Goal: Task Accomplishment & Management: Complete application form

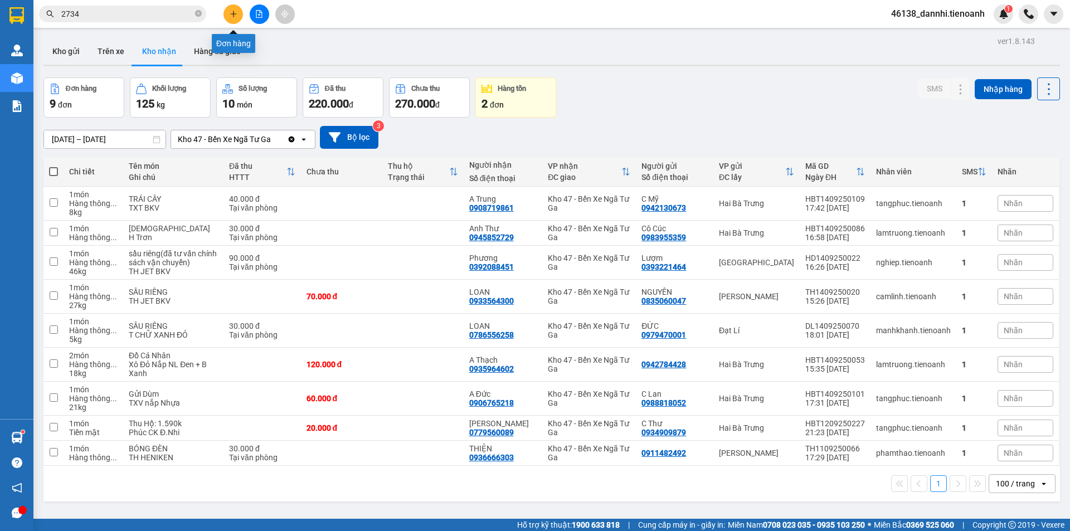
click at [232, 22] on button at bounding box center [234, 14] width 20 height 20
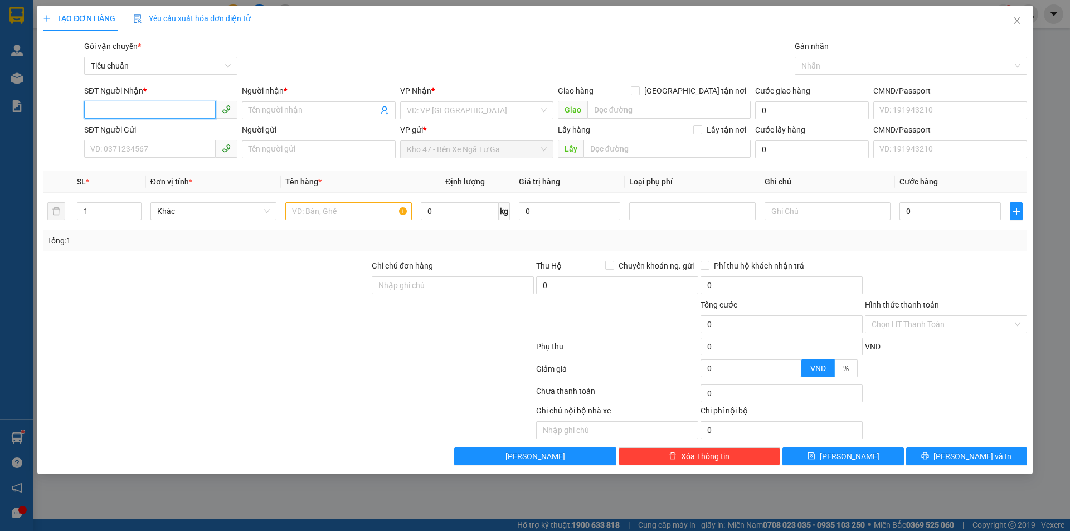
click at [171, 107] on input "SĐT Người Nhận *" at bounding box center [150, 110] width 132 height 18
type input "0794699995"
click at [168, 134] on div "0794699995 - PHẠM THẢO" at bounding box center [161, 133] width 140 height 12
type input "PHẠM THẢO"
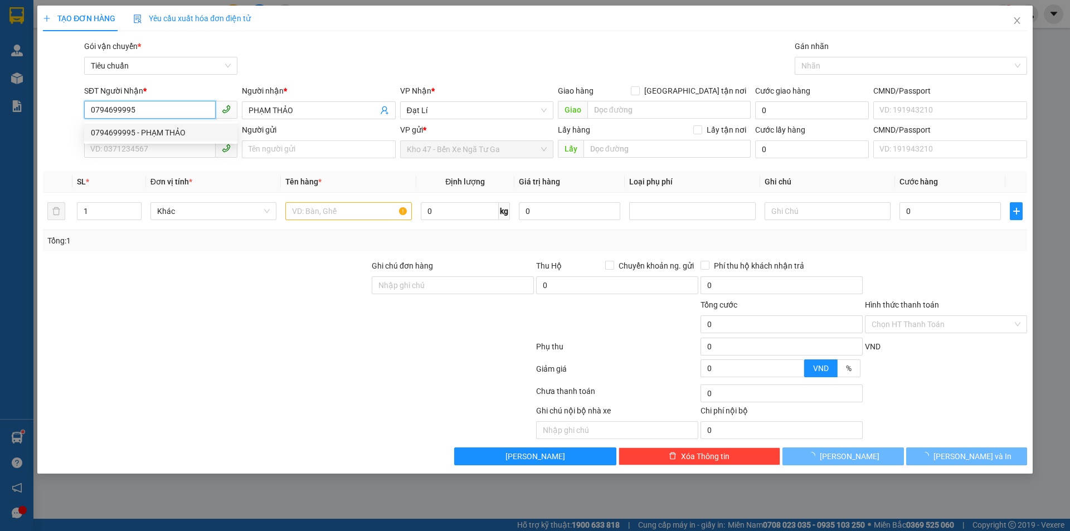
type input "40.000"
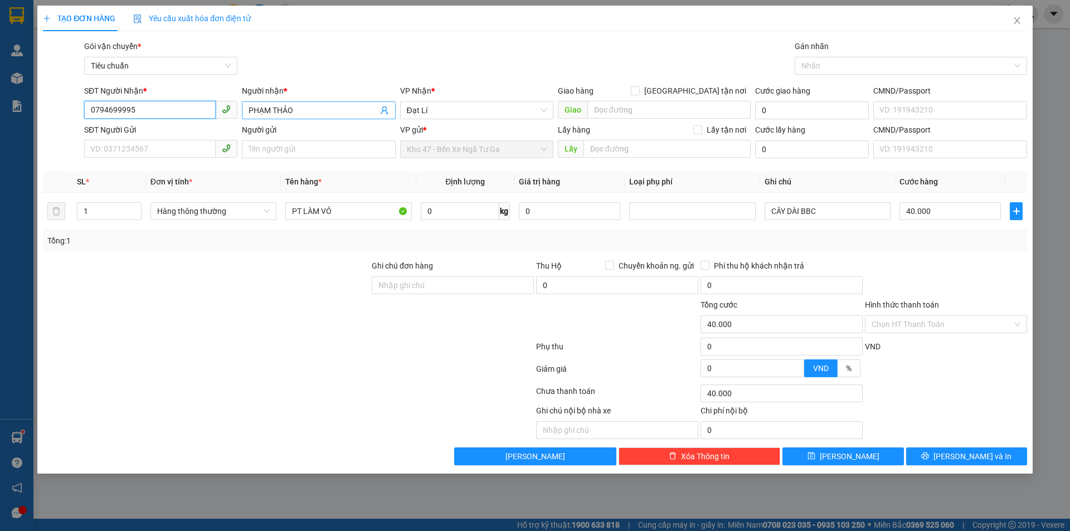
type input "0794699995"
drag, startPoint x: 263, startPoint y: 113, endPoint x: 225, endPoint y: 115, distance: 37.4
click at [225, 115] on div "SĐT Người Nhận * 0794699995 Người nhận * PHẠM THẢO VP Nhận * Đạt Lí Giao hàng…" at bounding box center [556, 104] width 948 height 39
type input "C THẢO"
click at [189, 147] on input "SĐT Người Gửi" at bounding box center [150, 149] width 132 height 18
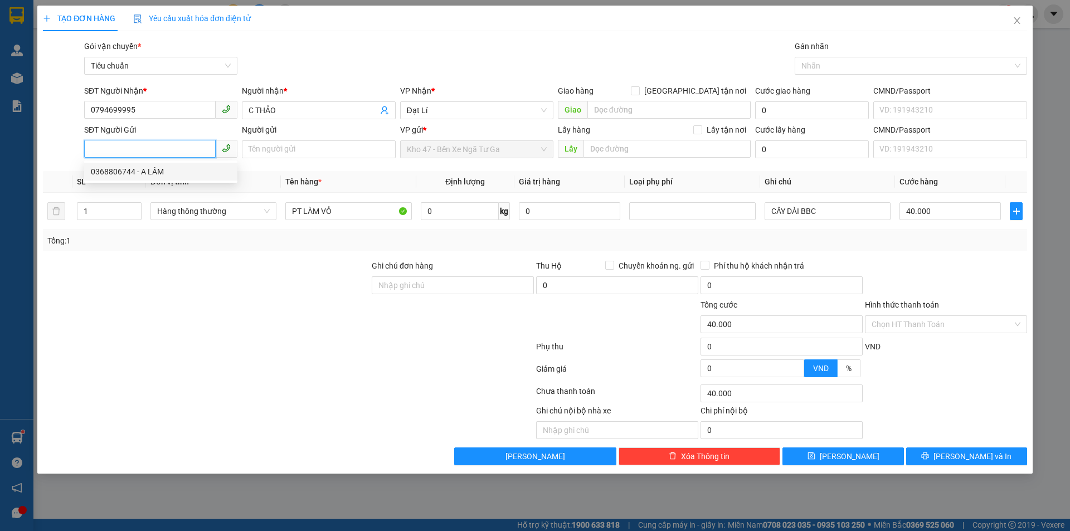
drag, startPoint x: 193, startPoint y: 168, endPoint x: 193, endPoint y: 153, distance: 15.6
click at [193, 153] on body "Kết quả tìm kiếm ( 187 ) Bộ lọc Mã ĐH Trạng thái Món hàng Thu hộ Tổng cước Chưa…" at bounding box center [535, 265] width 1070 height 531
click at [193, 151] on input "SĐT Người Gửi" at bounding box center [150, 149] width 132 height 18
type input "0394566677"
click at [176, 178] on div "0394566677 - A HOÀ" at bounding box center [160, 172] width 153 height 18
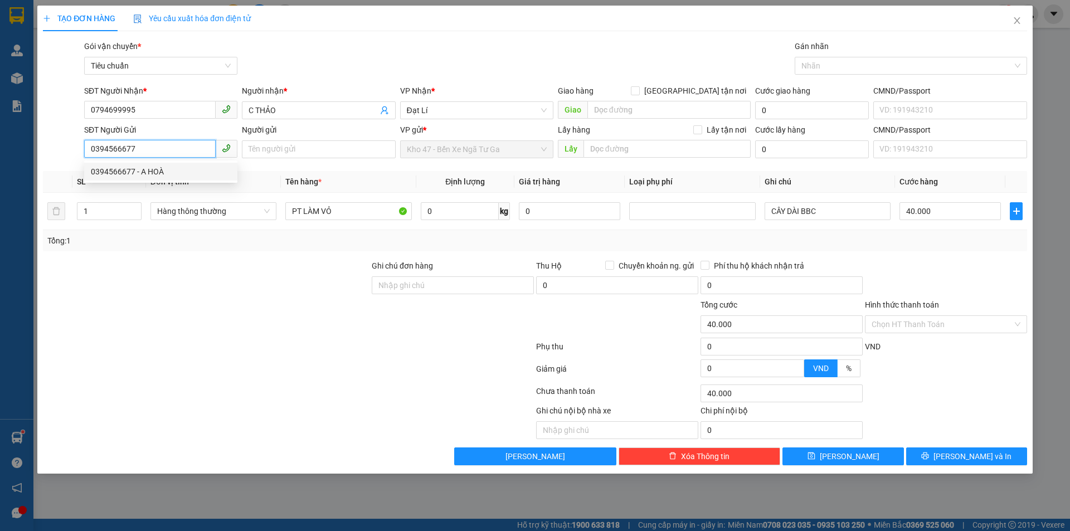
type input "A HOÀ"
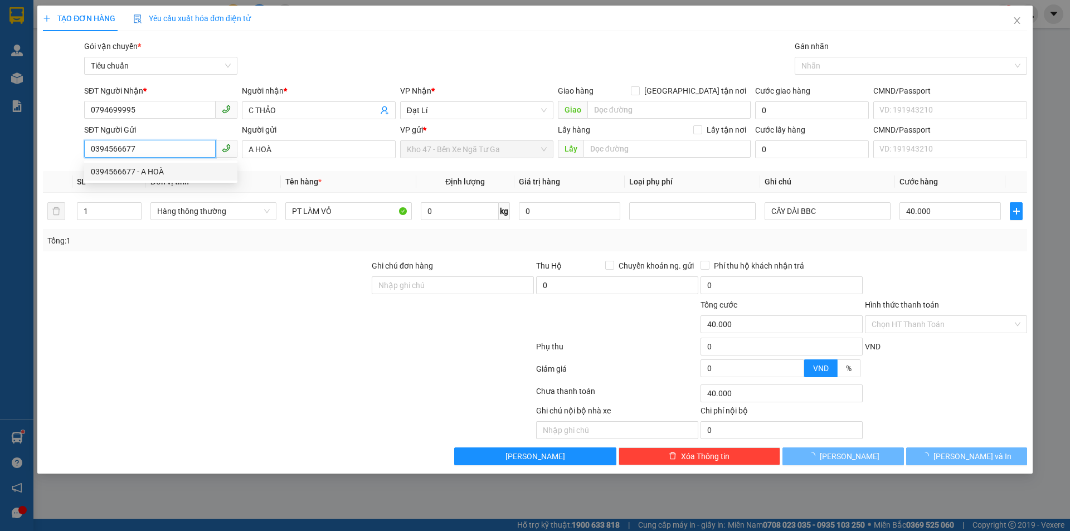
type input "100.000"
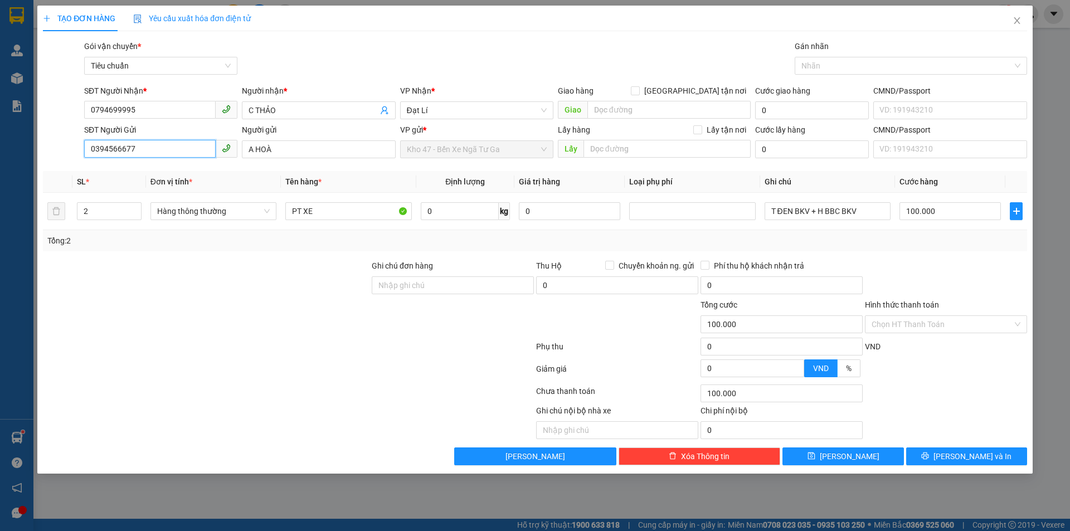
type input "0394566677"
click at [435, 206] on input "0" at bounding box center [460, 211] width 78 height 18
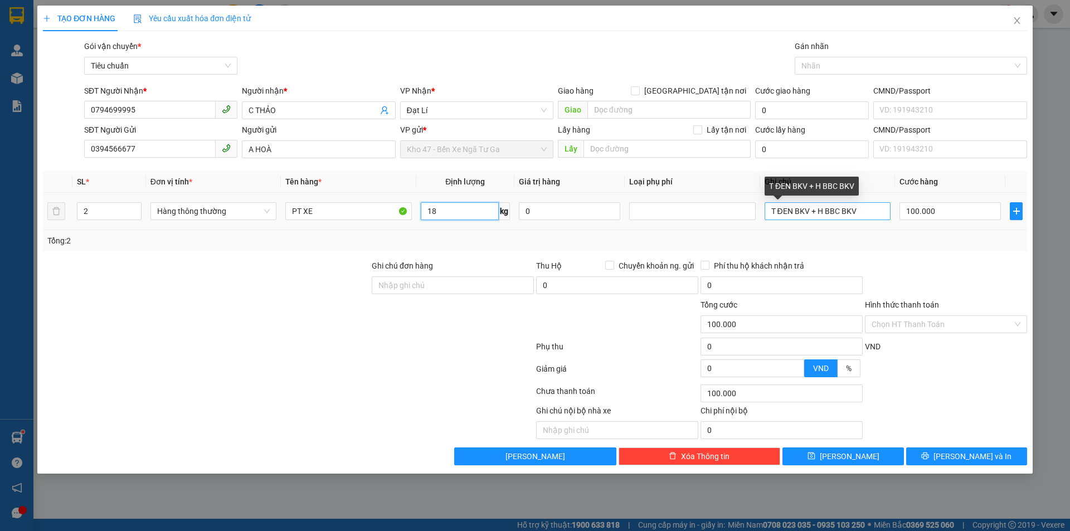
type input "18"
drag, startPoint x: 777, startPoint y: 212, endPoint x: 1006, endPoint y: 195, distance: 229.7
click at [1006, 195] on tr "2 Hàng thông thường PT XE 18 kg 0 T ĐEN BKV + H BBC BKV 100.000" at bounding box center [535, 211] width 984 height 37
type input "55.000"
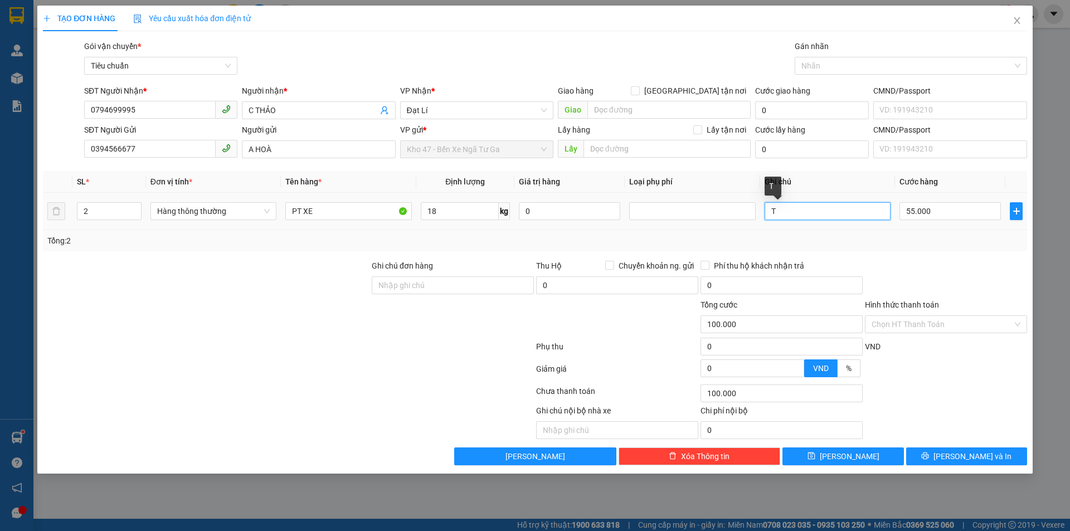
type input "T"
type input "55.000"
type input "T CHỮ ĐEN DC BKV + T TRƠN DC BKV"
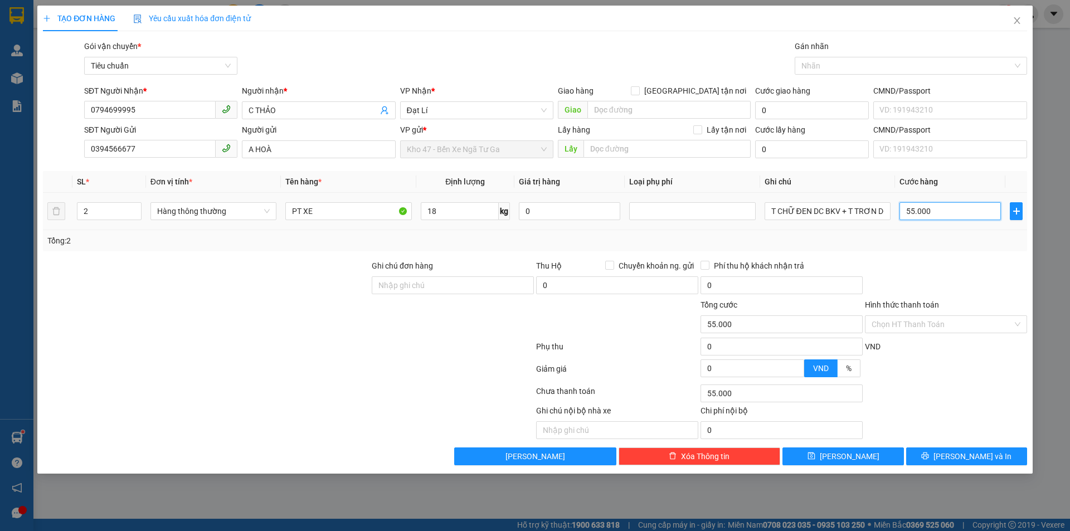
click at [958, 209] on input "55.000" at bounding box center [950, 211] width 101 height 18
type input "1"
type input "12"
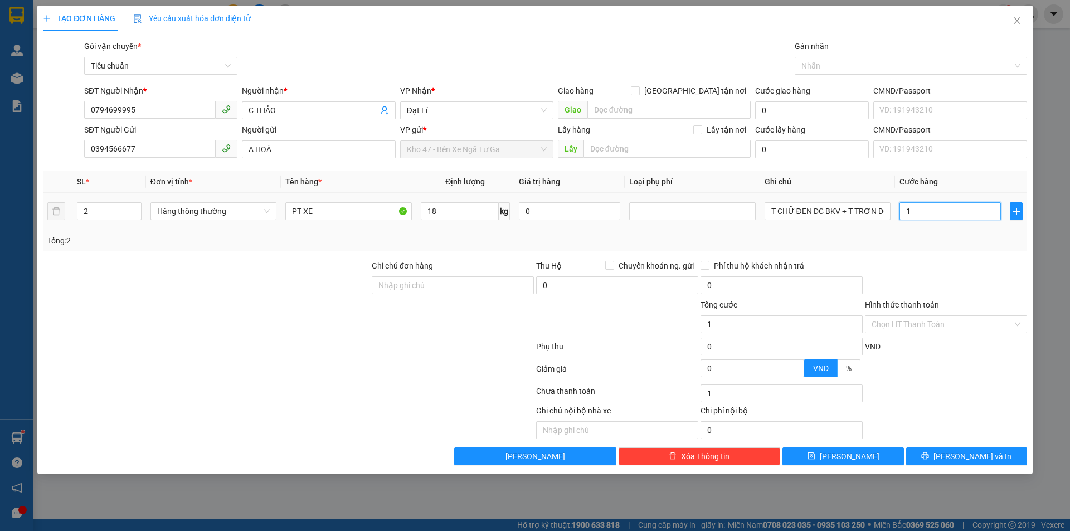
type input "12"
type input "120"
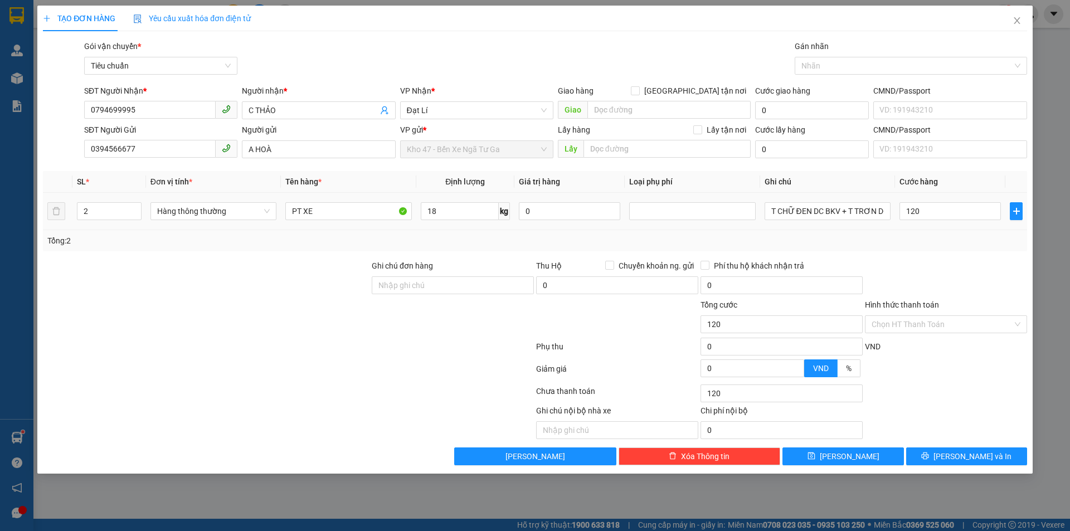
type input "120.000"
drag, startPoint x: 957, startPoint y: 263, endPoint x: 964, endPoint y: 357, distance: 94.5
click at [960, 298] on div "Transit Pickup Surcharge Ids Transit Deliver Surcharge Ids Transit Deliver Surc…" at bounding box center [535, 252] width 984 height 425
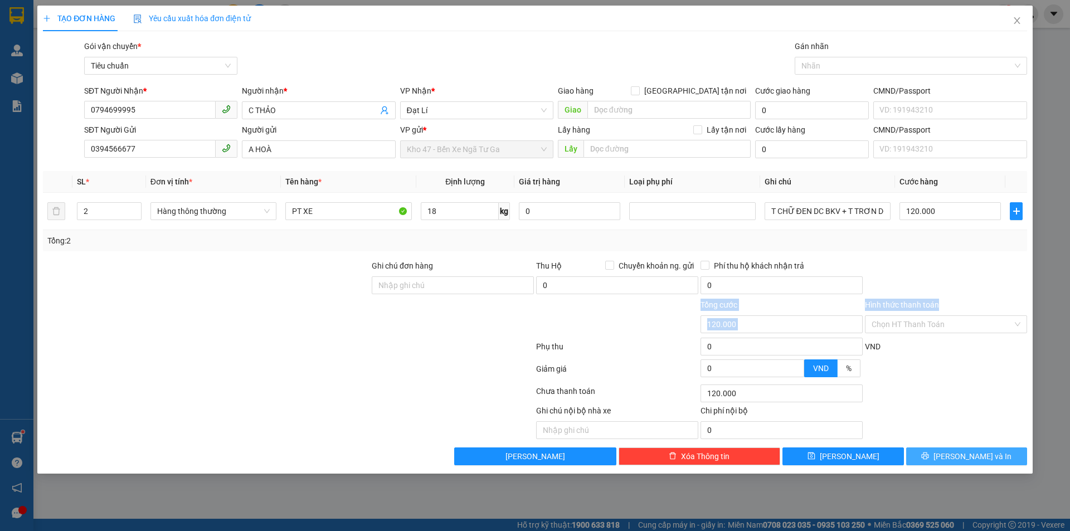
click at [978, 450] on button "[PERSON_NAME] và In" at bounding box center [966, 457] width 121 height 18
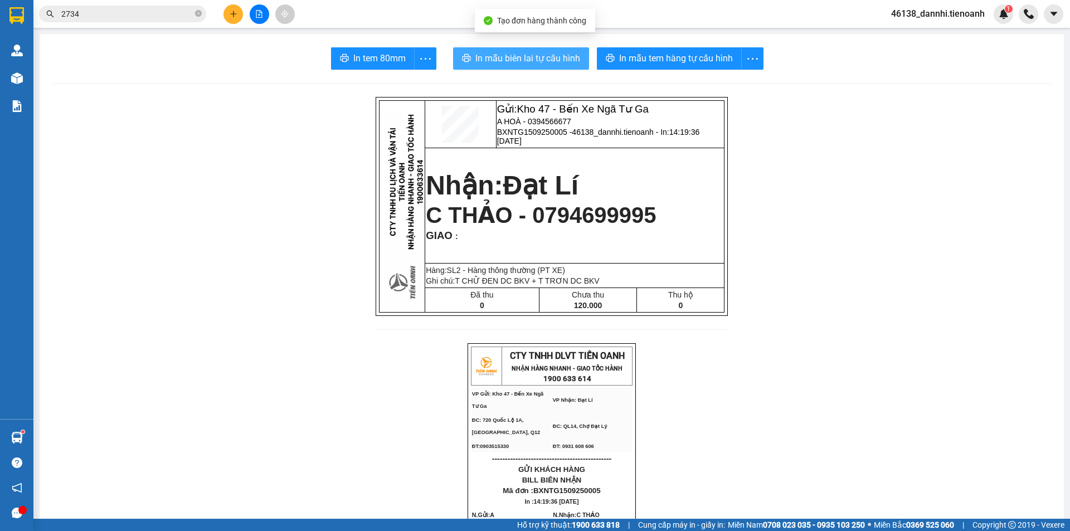
click at [522, 56] on span "In mẫu biên lai tự cấu hình" at bounding box center [527, 58] width 105 height 14
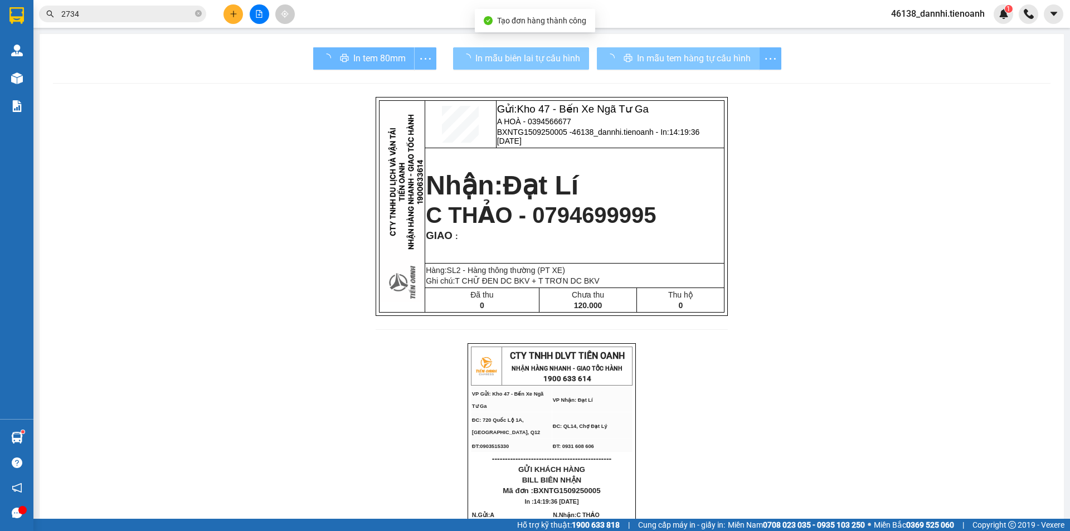
click at [664, 55] on span "In mẫu tem hàng tự cấu hình" at bounding box center [694, 58] width 114 height 14
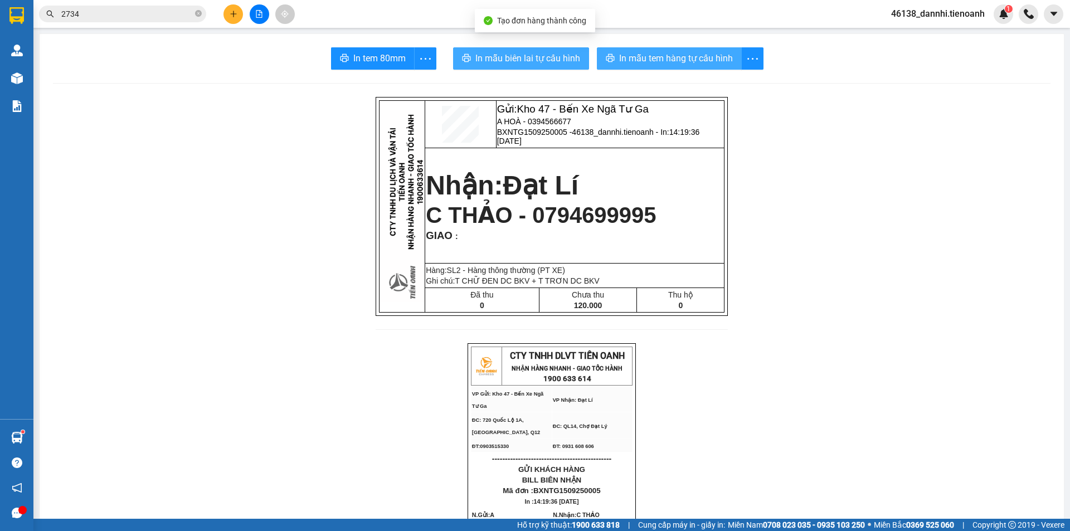
click at [664, 55] on span "In mẫu tem hàng tự cấu hình" at bounding box center [676, 58] width 114 height 14
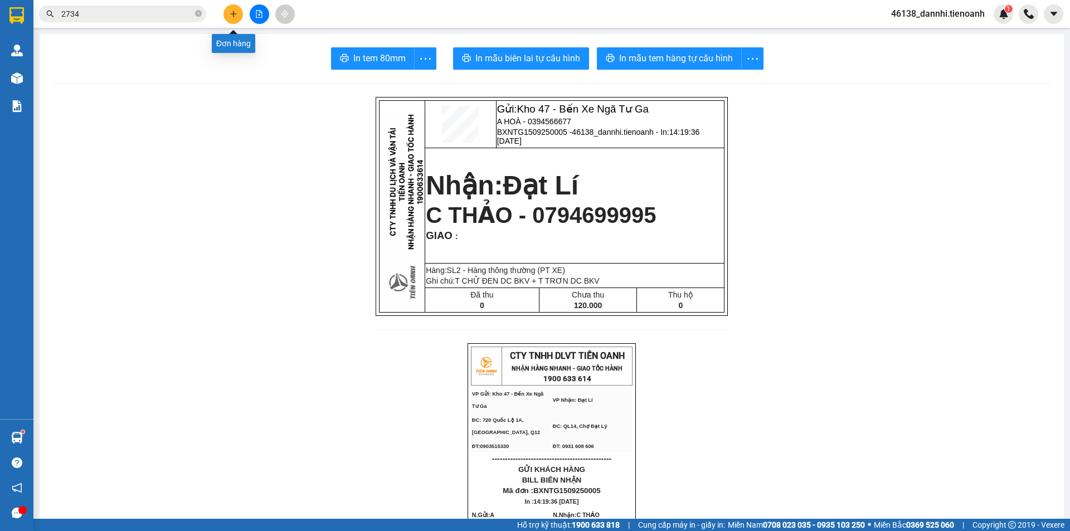
click at [240, 16] on button at bounding box center [234, 14] width 20 height 20
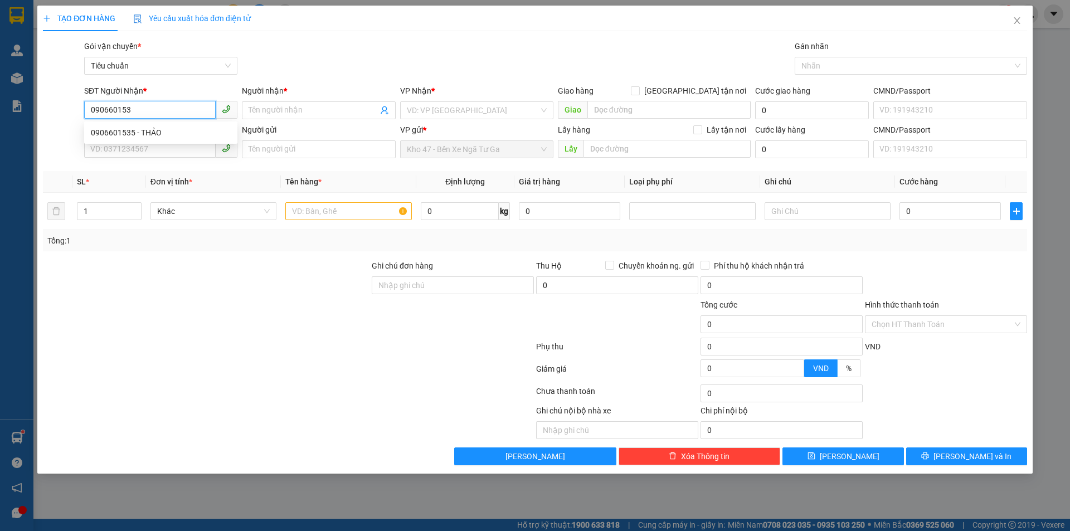
type input "0906601535"
click at [166, 134] on div "0906601535 - THẢO" at bounding box center [161, 133] width 140 height 12
type input "THẢO"
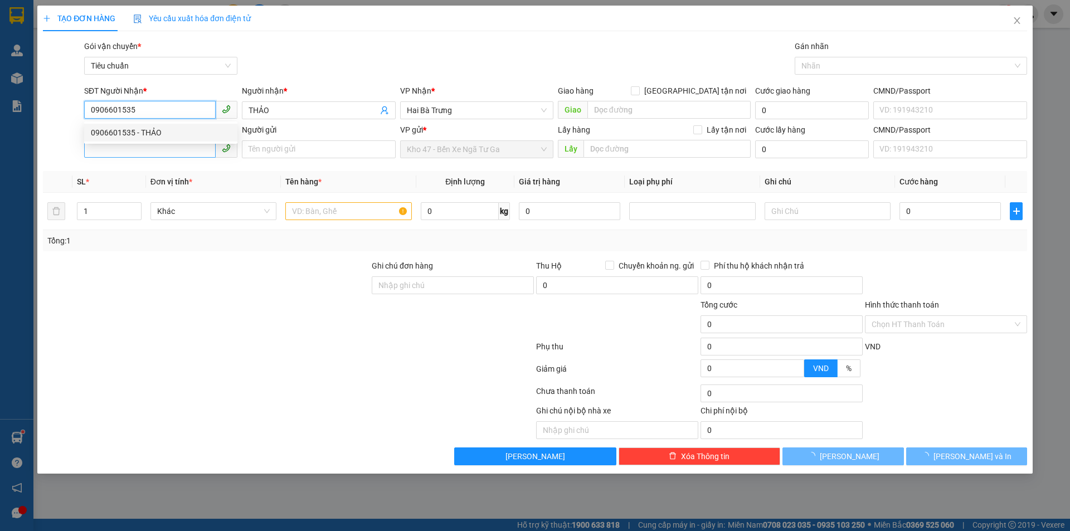
type input "30.000"
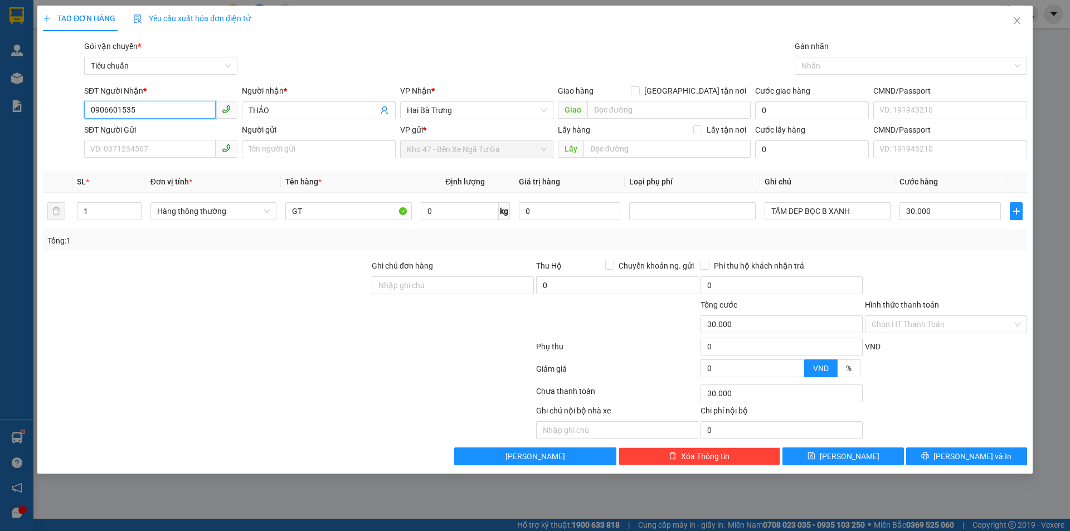
click at [155, 110] on input "0906601535" at bounding box center [150, 110] width 132 height 18
type input "0906601535"
click at [164, 151] on input "SĐT Người Gửi" at bounding box center [150, 149] width 132 height 18
paste input "0906601535"
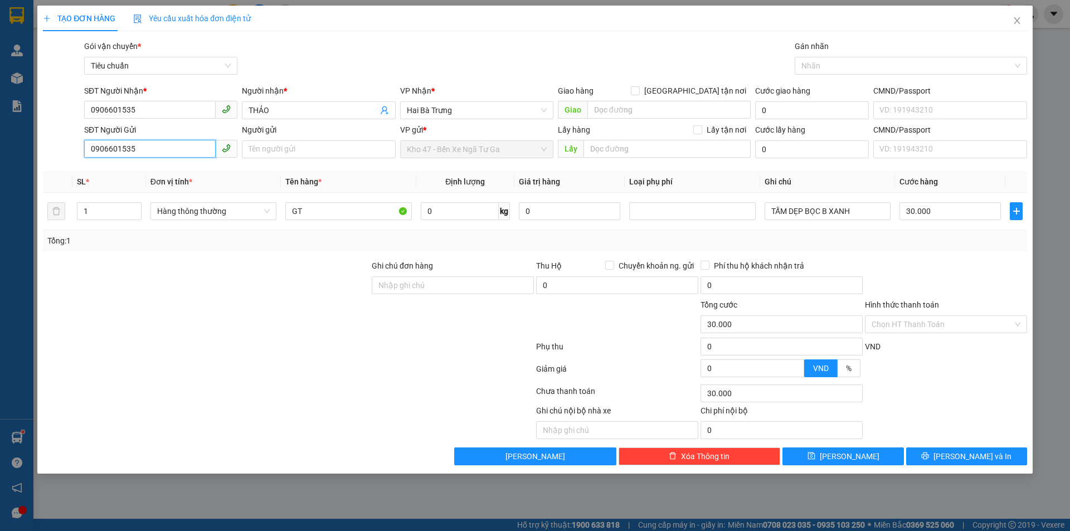
type input "0906601535"
drag, startPoint x: 230, startPoint y: 352, endPoint x: 226, endPoint y: 326, distance: 27.0
click at [227, 336] on form "Ghi chú đơn hàng Thu Hộ Chuyển khoản ng. gửi 0 Phí thu hộ khách nhận trả 0 Tổng…" at bounding box center [535, 321] width 984 height 123
click at [227, 205] on span "Hàng thông thường" at bounding box center [213, 211] width 113 height 17
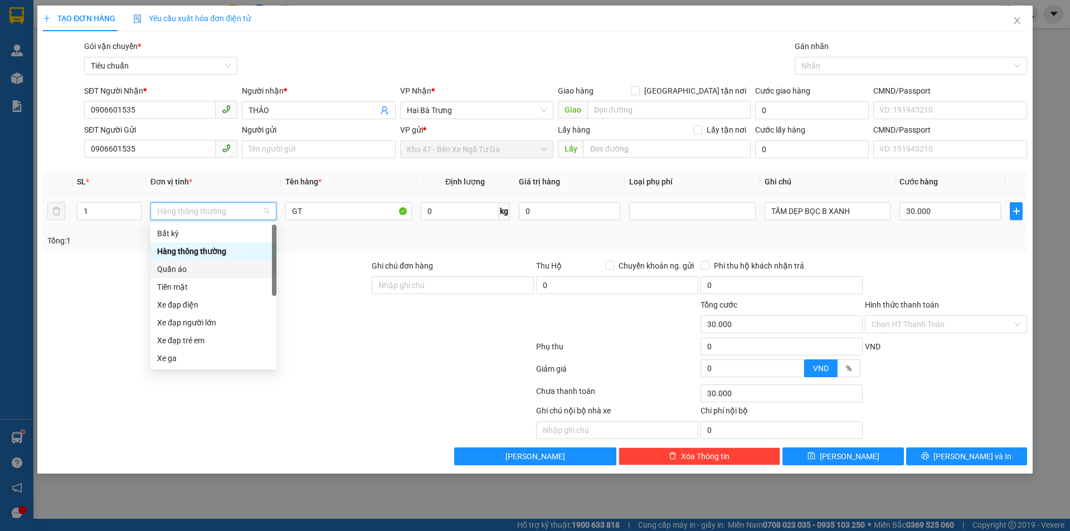
click at [187, 270] on div "Quần áo" at bounding box center [213, 269] width 113 height 12
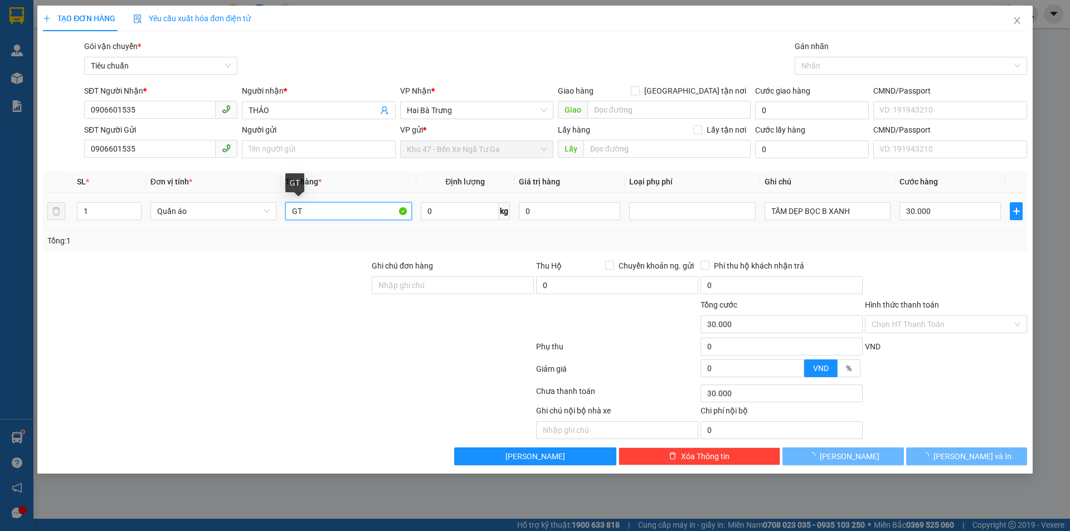
click at [327, 213] on input "GT" at bounding box center [348, 211] width 126 height 18
type input "0"
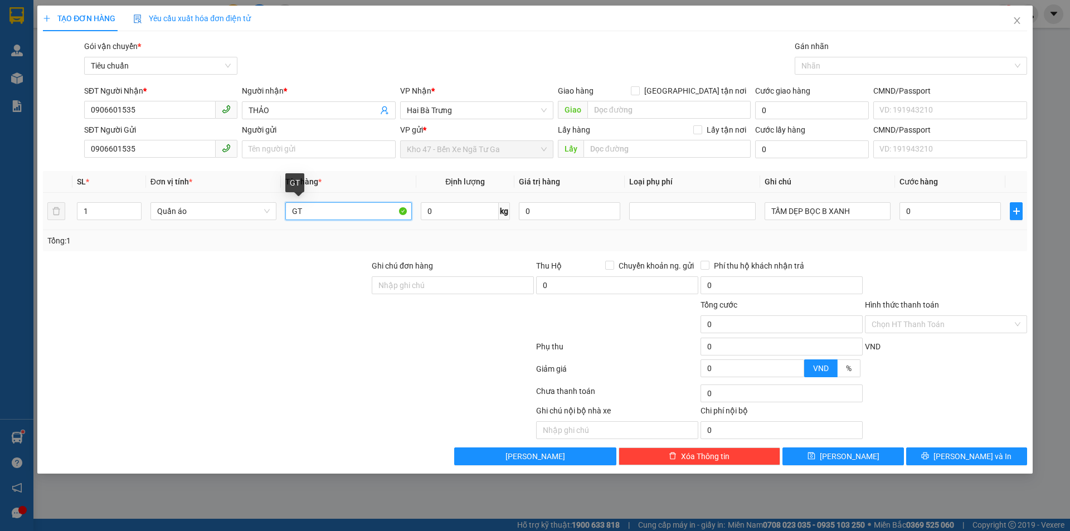
click at [327, 213] on input "GT" at bounding box center [348, 211] width 126 height 18
type input "QA"
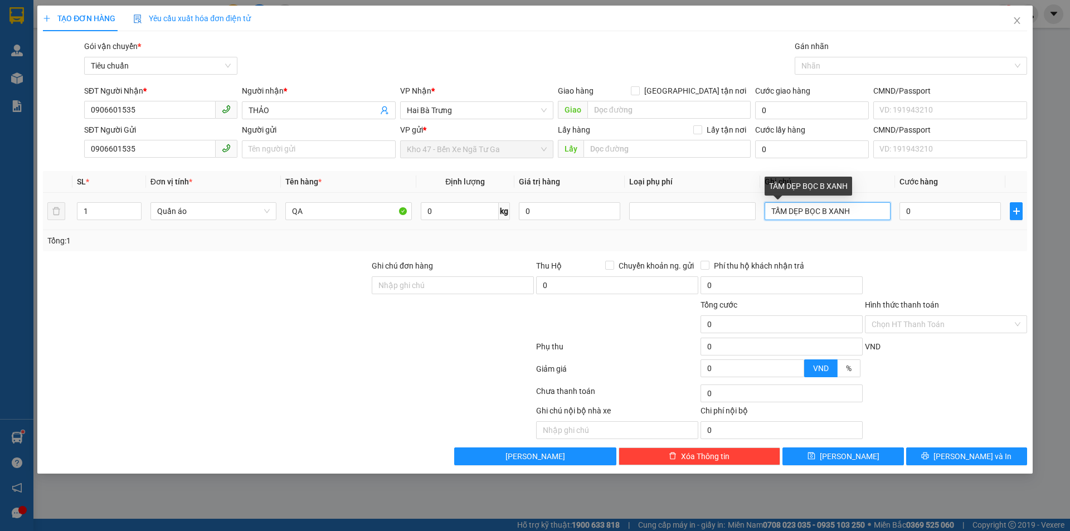
click at [841, 216] on input "TẤM DẸP BỌC B XANH" at bounding box center [828, 211] width 126 height 18
type input "VALI ĐEN"
click at [931, 216] on input "0" at bounding box center [950, 211] width 101 height 18
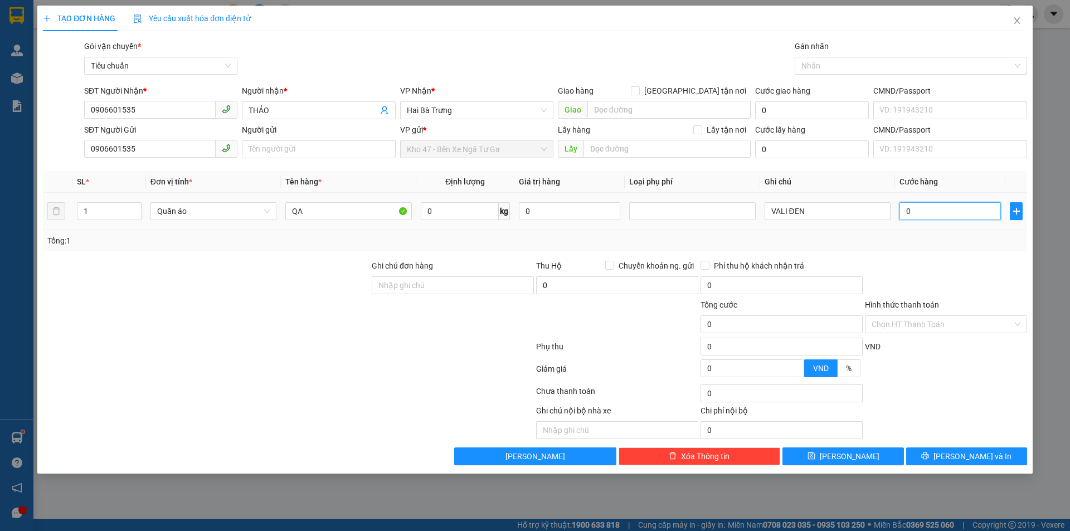
type input "6"
type input "60"
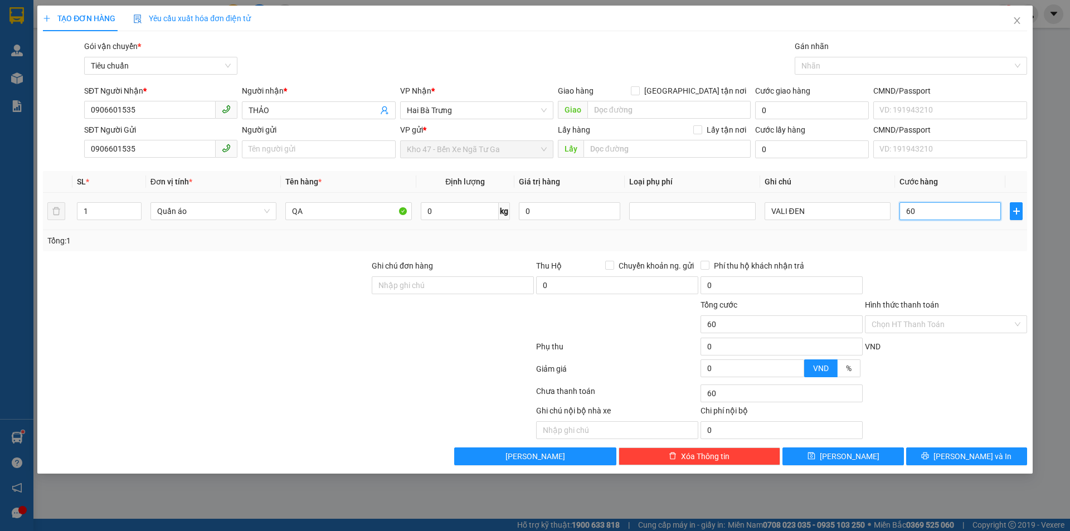
type input "60"
type input "60.000"
click at [948, 289] on div at bounding box center [946, 279] width 164 height 39
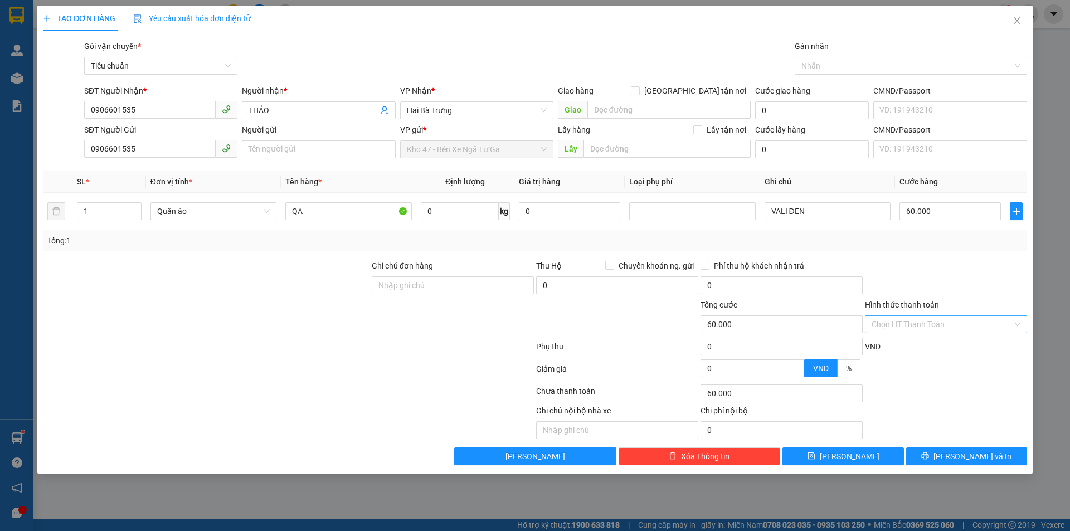
click at [929, 328] on input "Hình thức thanh toán" at bounding box center [942, 324] width 141 height 17
click at [924, 343] on div "Tại văn phòng" at bounding box center [946, 347] width 149 height 12
type input "0"
click at [933, 450] on button "[PERSON_NAME] và In" at bounding box center [966, 457] width 121 height 18
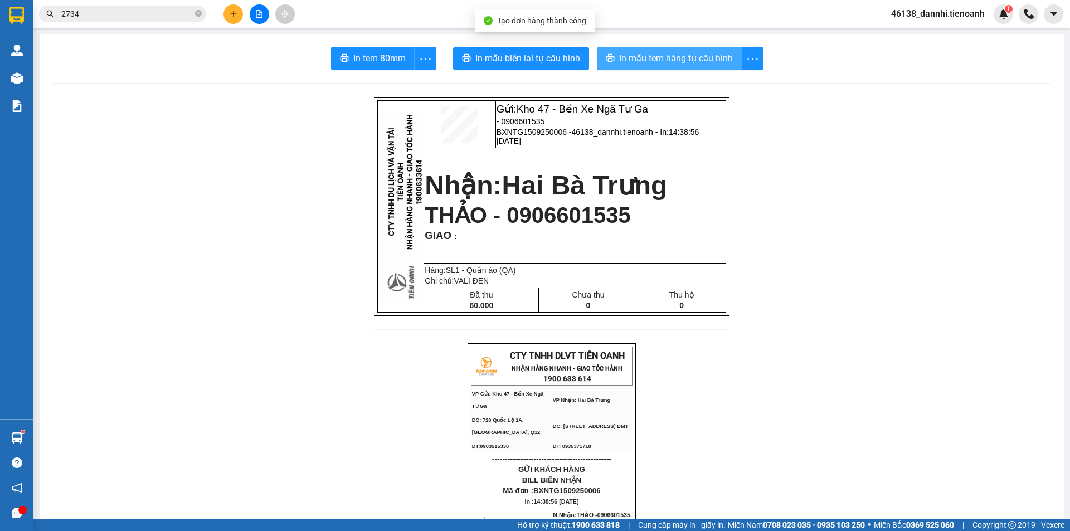
click at [655, 55] on span "In mẫu tem hàng tự cấu hình" at bounding box center [676, 58] width 114 height 14
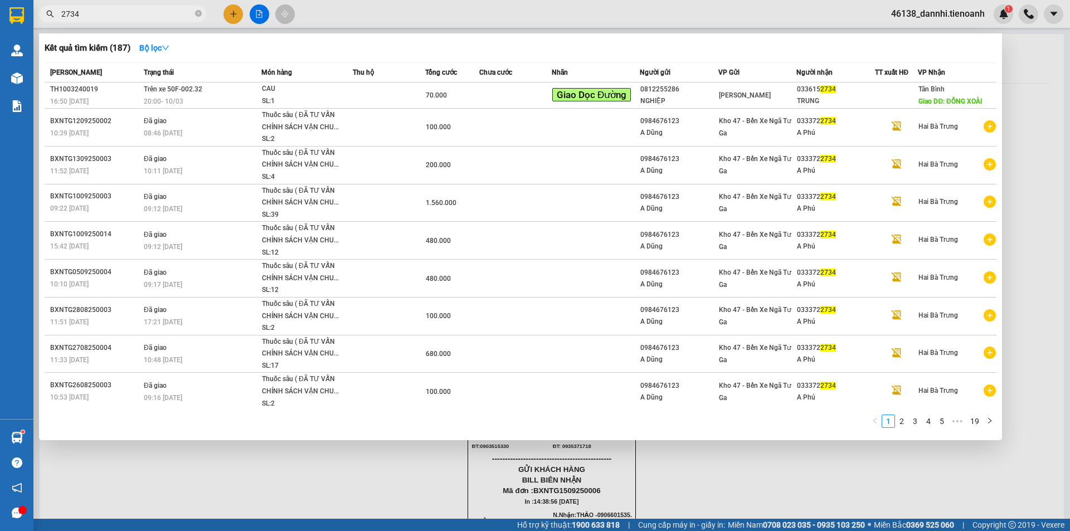
click at [171, 16] on input "2734" at bounding box center [127, 14] width 132 height 12
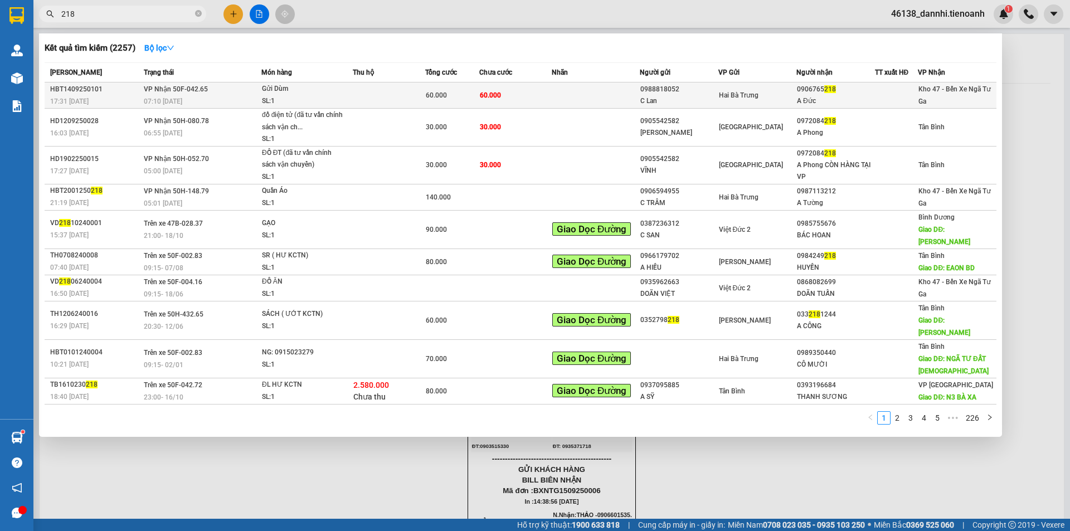
type input "218"
click at [411, 103] on td at bounding box center [389, 95] width 72 height 26
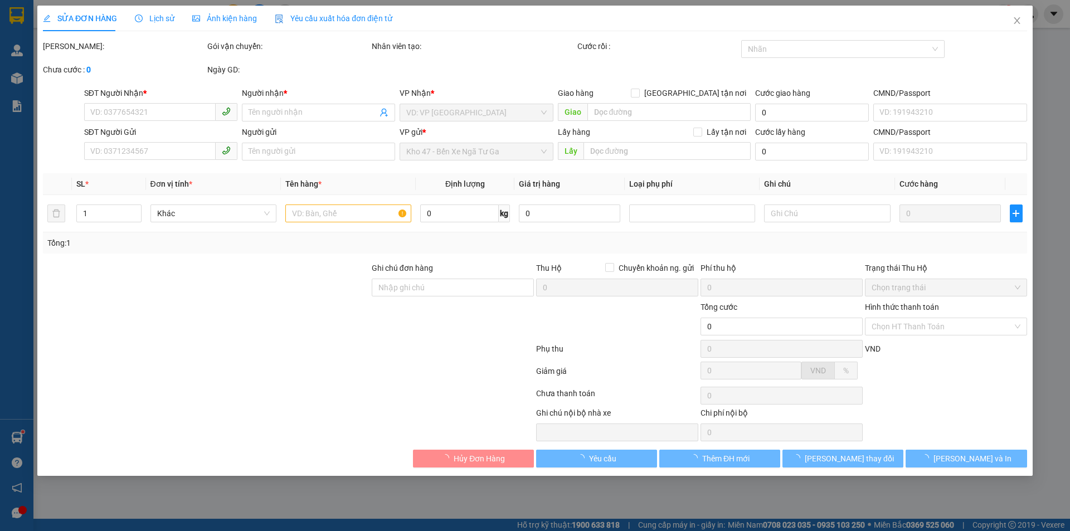
type input "0906765218"
type input "A Đức"
type input "0988818052"
type input "C Lan"
type input "60.000"
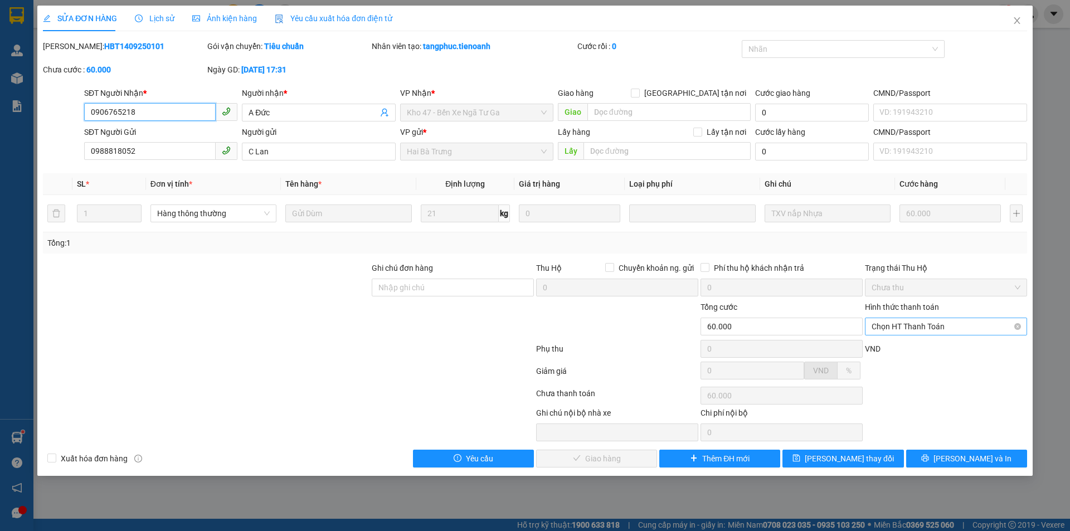
click at [932, 324] on span "Chọn HT Thanh Toán" at bounding box center [946, 326] width 149 height 17
click at [928, 347] on div "Tại văn phòng" at bounding box center [946, 349] width 149 height 12
type input "0"
click at [588, 451] on button "[PERSON_NAME] và Giao hàng" at bounding box center [596, 459] width 121 height 18
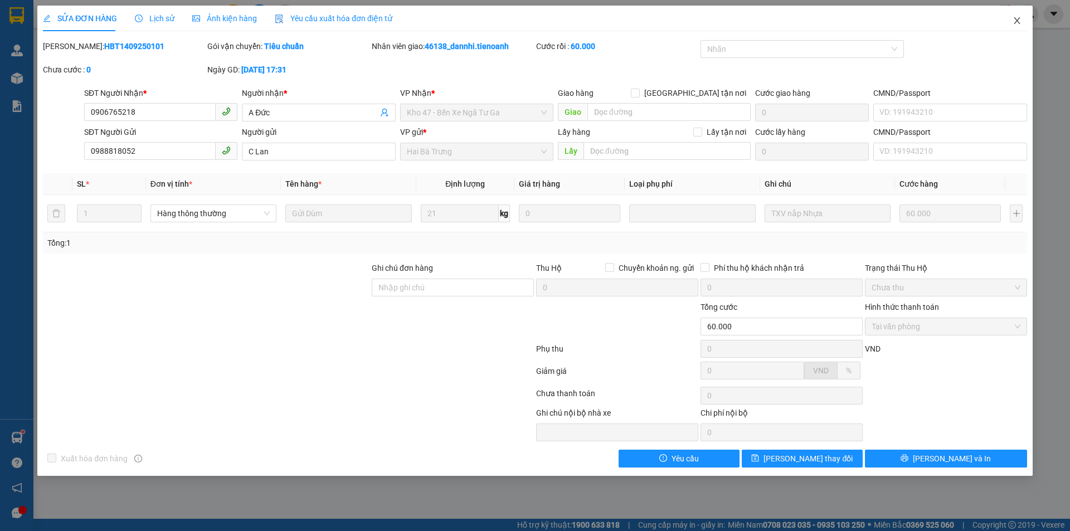
click at [1011, 28] on span "Close" at bounding box center [1017, 21] width 31 height 31
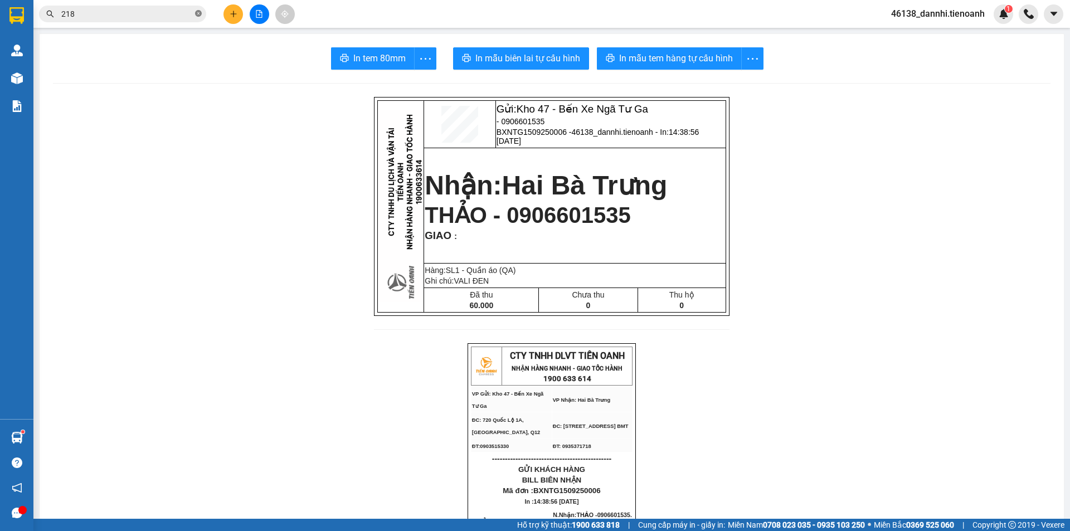
click at [197, 16] on icon "close-circle" at bounding box center [198, 13] width 7 height 7
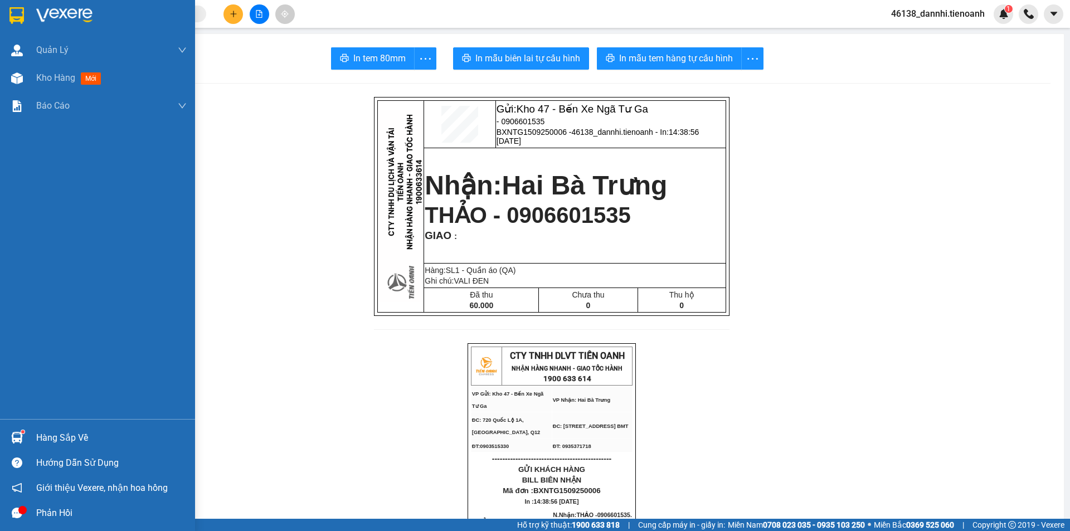
click at [11, 18] on img at bounding box center [16, 15] width 14 height 17
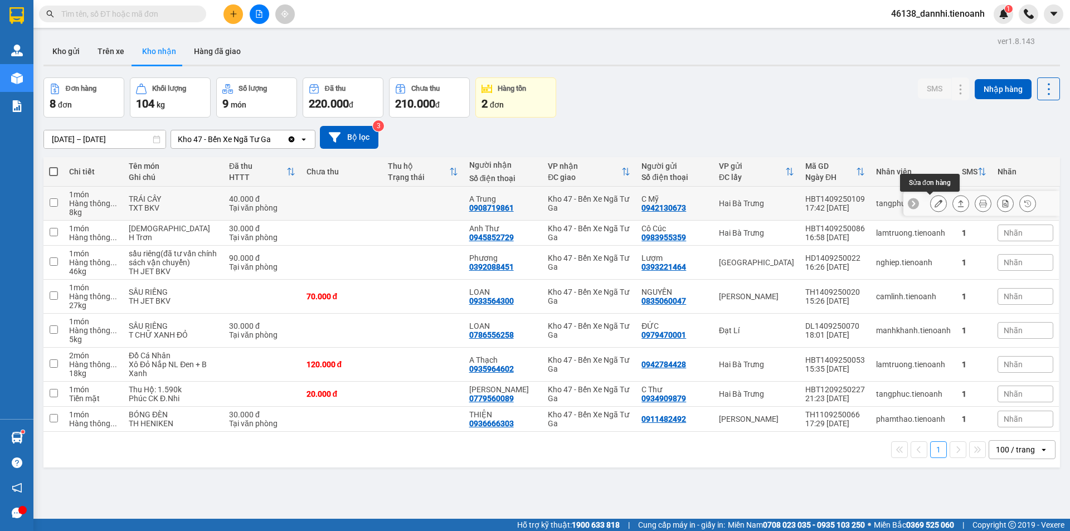
click at [935, 203] on icon at bounding box center [939, 204] width 8 height 8
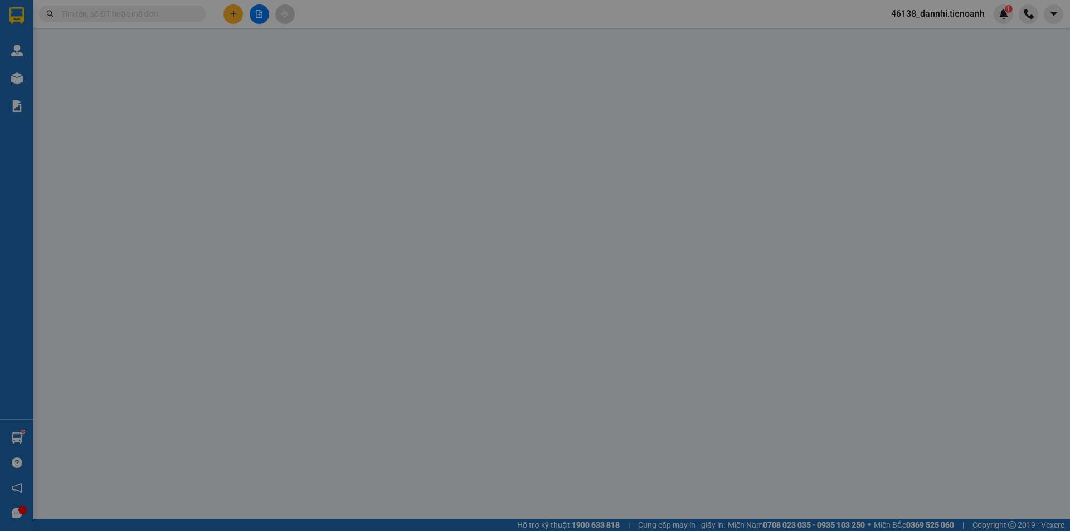
type input "0908719861"
type input "A Trung"
type input "0942130673"
type input "C Mỹ"
type input "40.000"
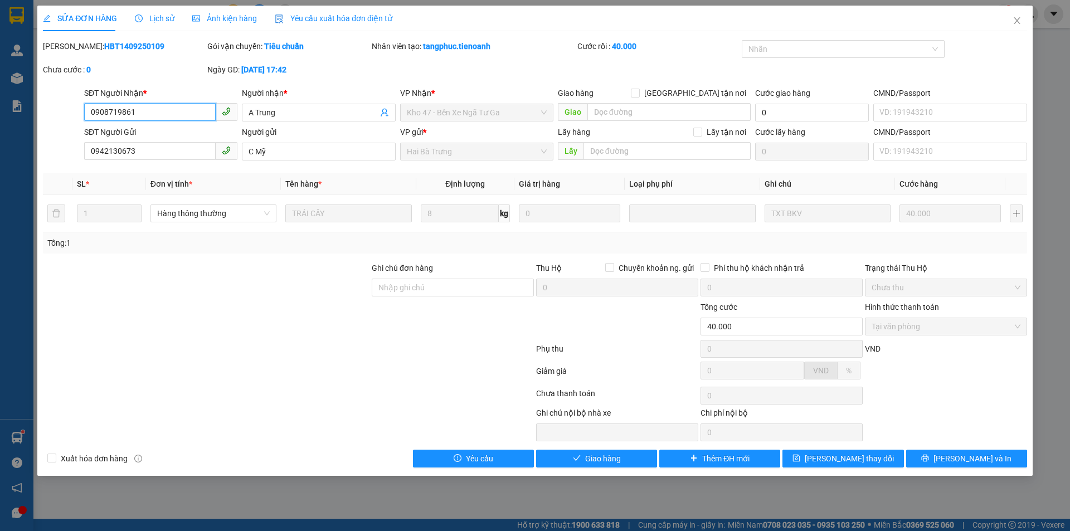
click at [175, 114] on input "0908719861" at bounding box center [150, 112] width 132 height 18
click at [1008, 22] on span "Close" at bounding box center [1017, 21] width 31 height 31
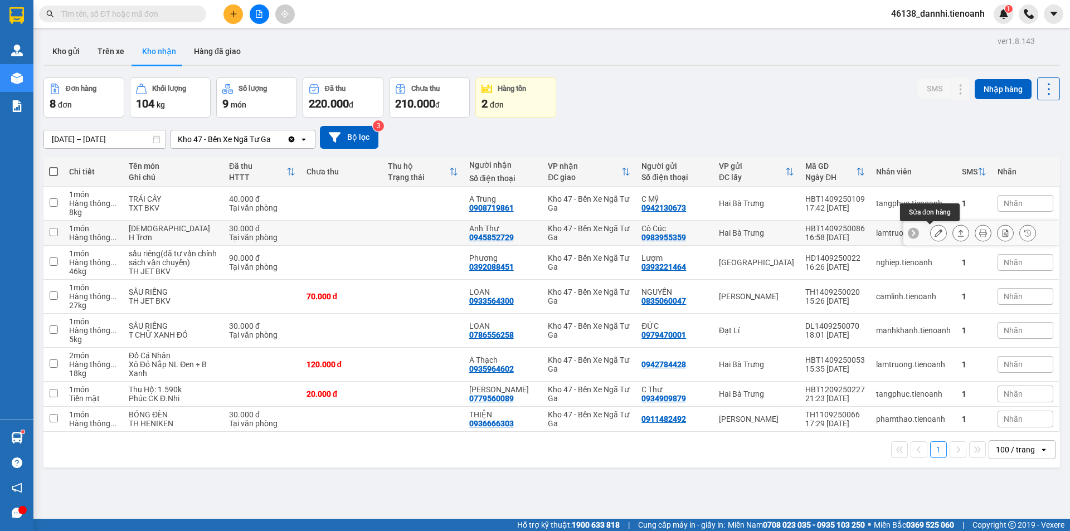
click at [935, 234] on icon at bounding box center [939, 233] width 8 height 8
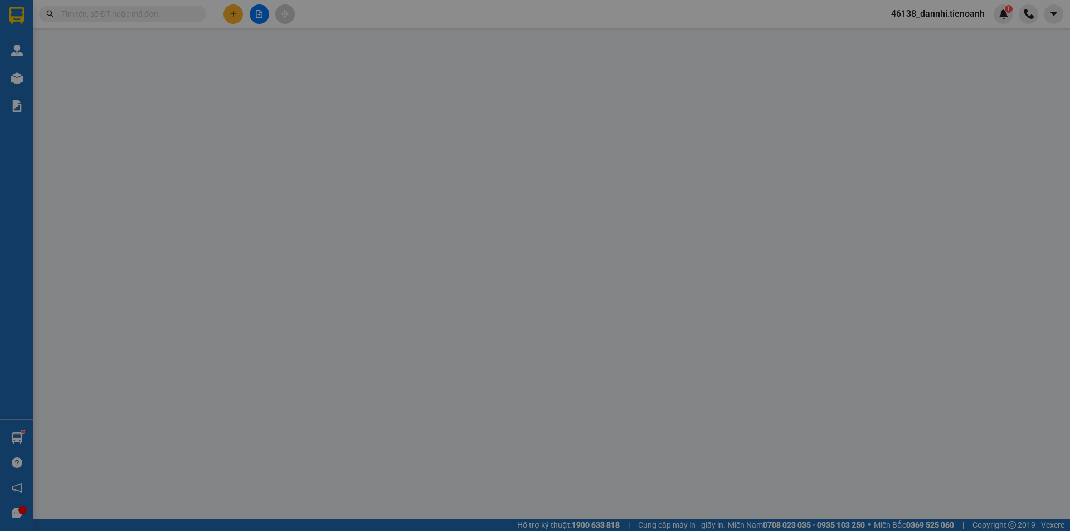
type input "0945852729"
type input "Anh Thư"
type input "0983955359"
type input "Cô Cúc"
type input "30.000"
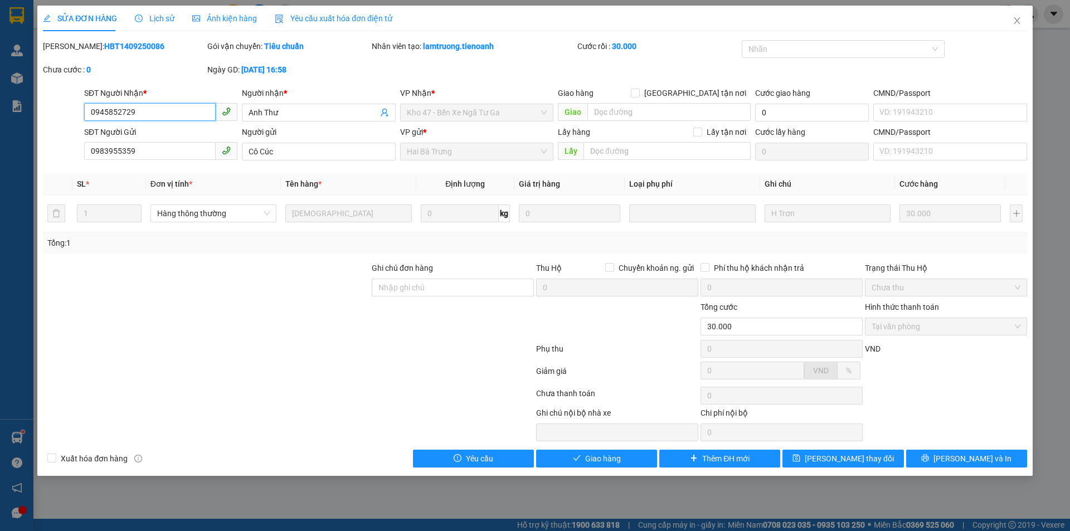
click at [158, 118] on input "0945852729" at bounding box center [150, 112] width 132 height 18
click at [1020, 27] on span "Close" at bounding box center [1017, 21] width 31 height 31
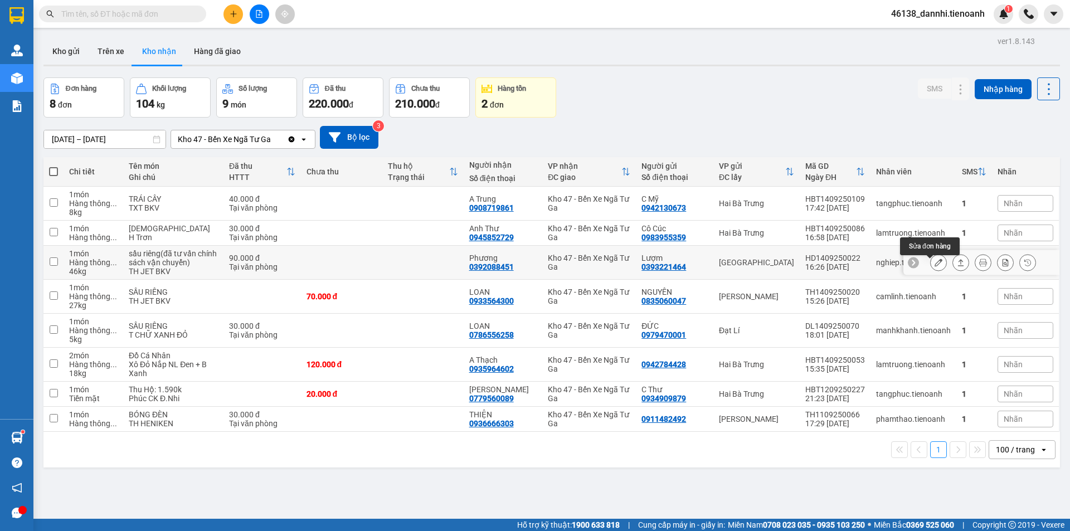
click at [935, 266] on icon at bounding box center [939, 263] width 8 height 8
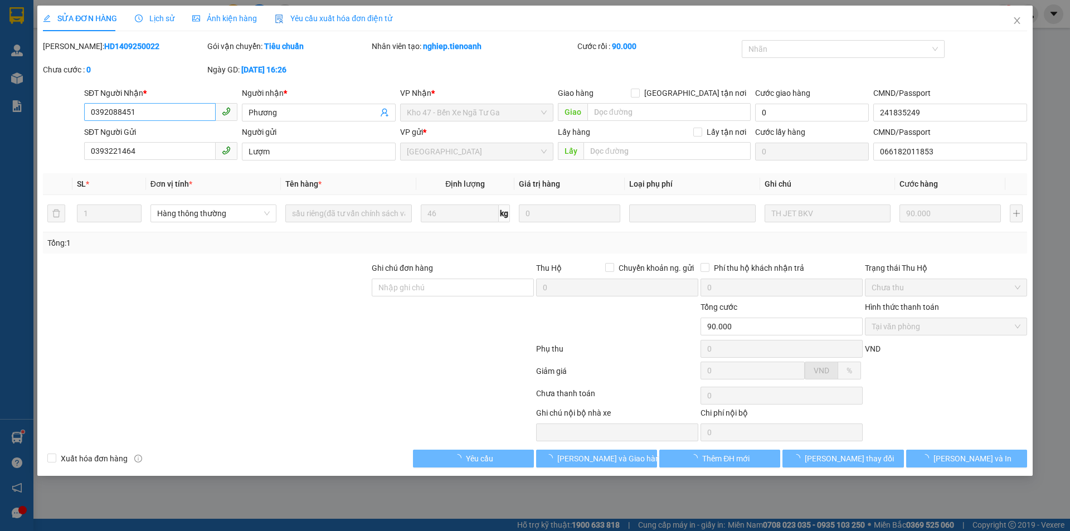
type input "0392088451"
type input "Phương"
type input "241835249"
type input "0393221464"
type input "Lượm"
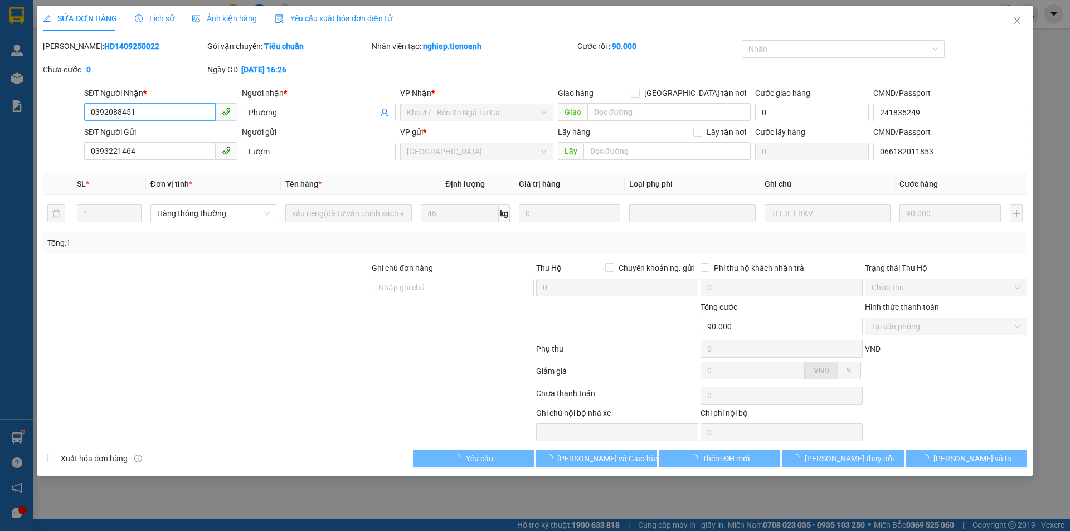
type input "066182011853"
type input "90.000"
click at [166, 113] on input "0392088451" at bounding box center [150, 112] width 132 height 18
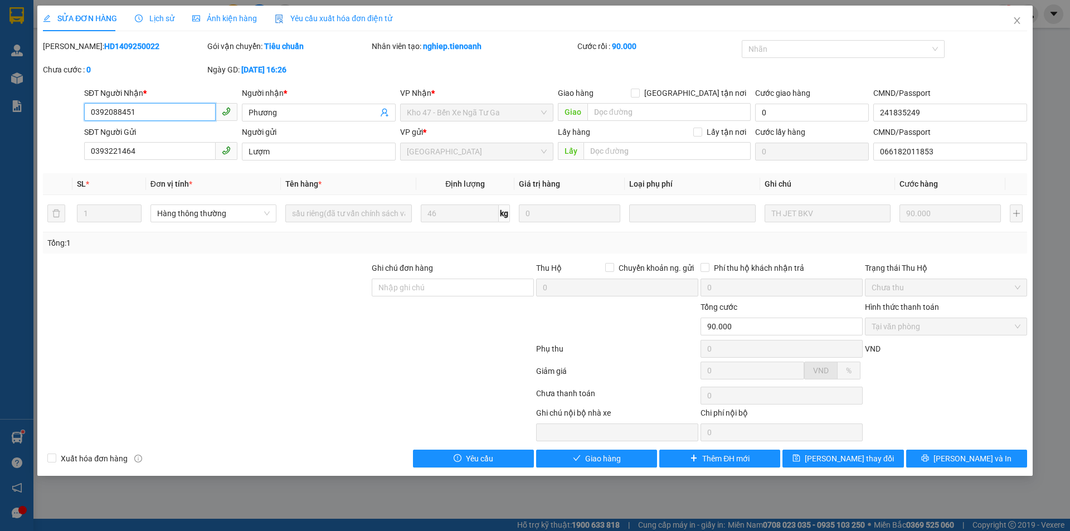
click at [166, 113] on input "0392088451" at bounding box center [150, 112] width 132 height 18
click at [1022, 21] on span "Close" at bounding box center [1017, 21] width 31 height 31
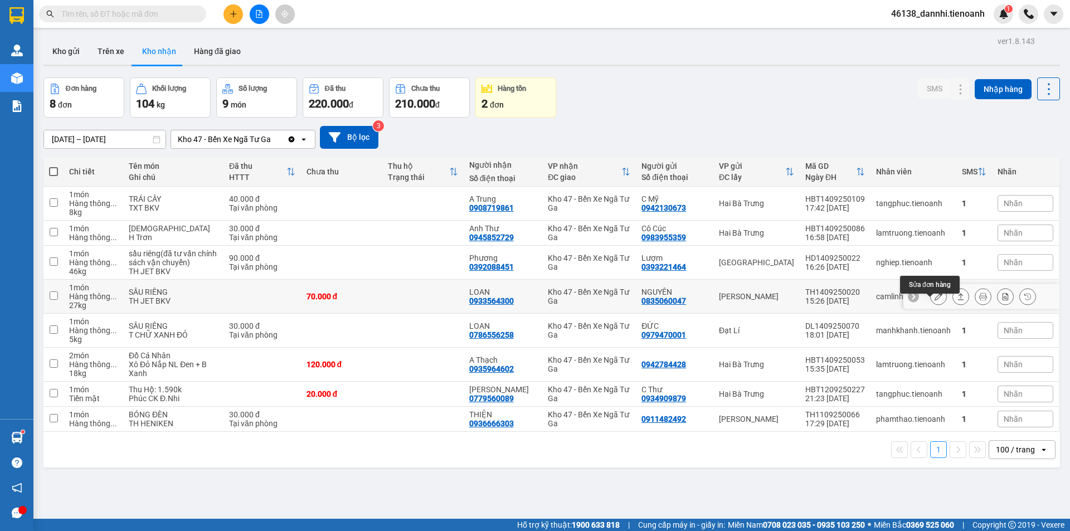
click at [931, 307] on button at bounding box center [939, 297] width 16 height 20
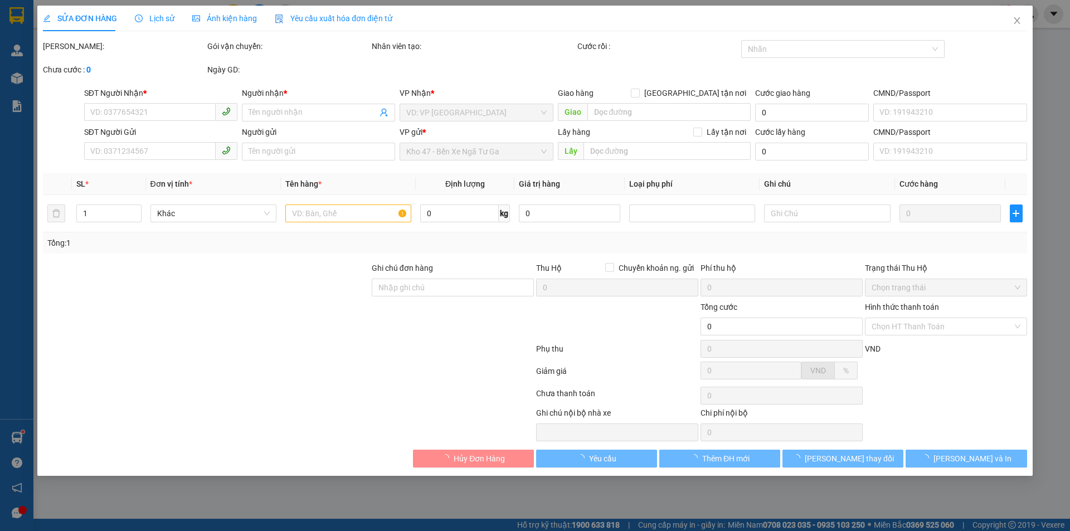
type input "0933564300"
type input "LOAN"
type input "0835060047"
type input "NGUYÊN"
type input "70.000"
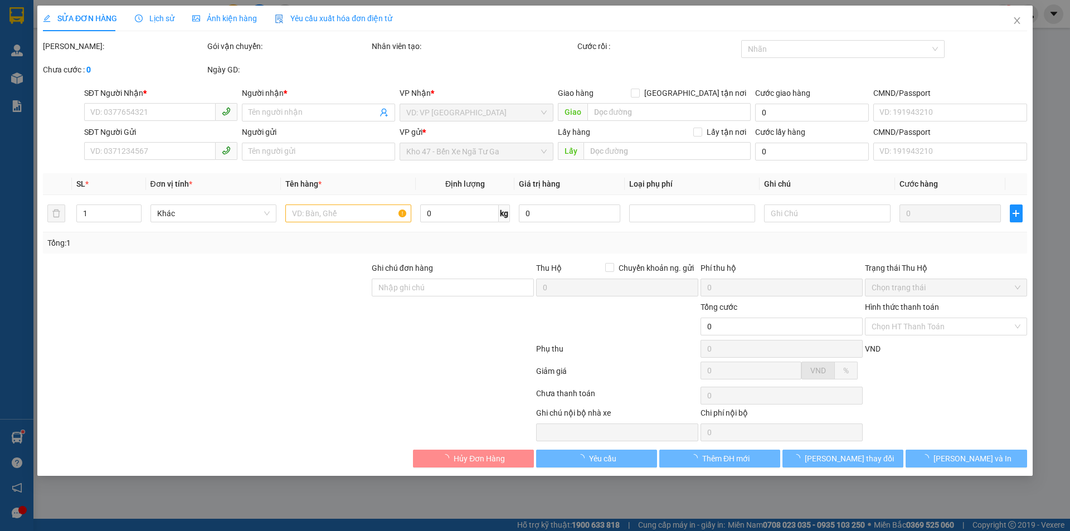
type input "70.000"
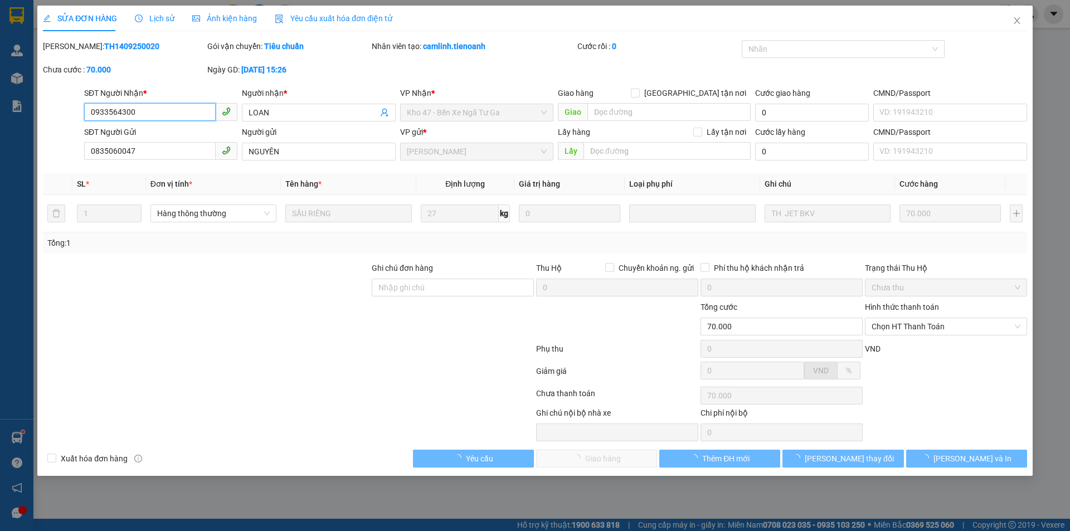
click at [157, 113] on input "0933564300" at bounding box center [150, 112] width 132 height 18
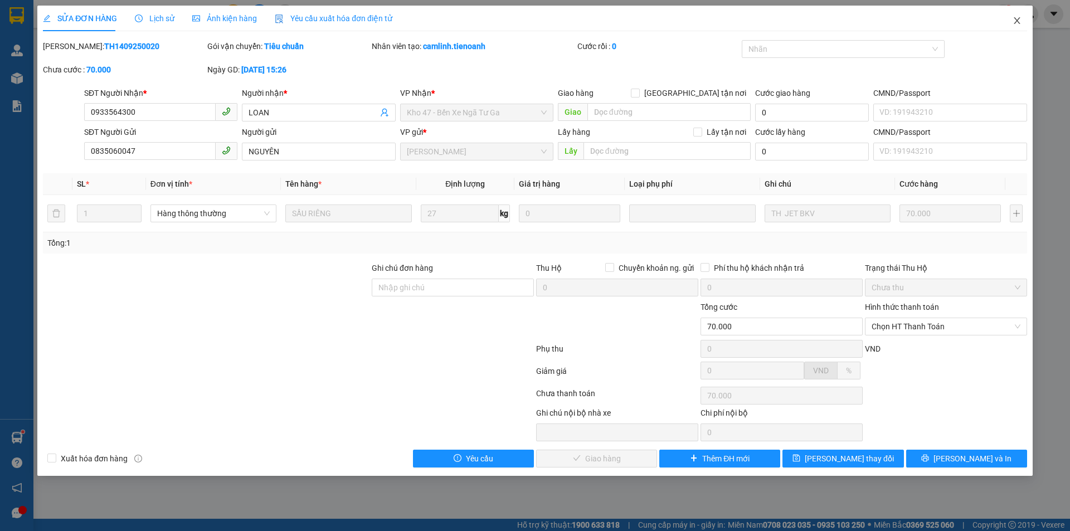
click at [1022, 22] on span "Close" at bounding box center [1017, 21] width 31 height 31
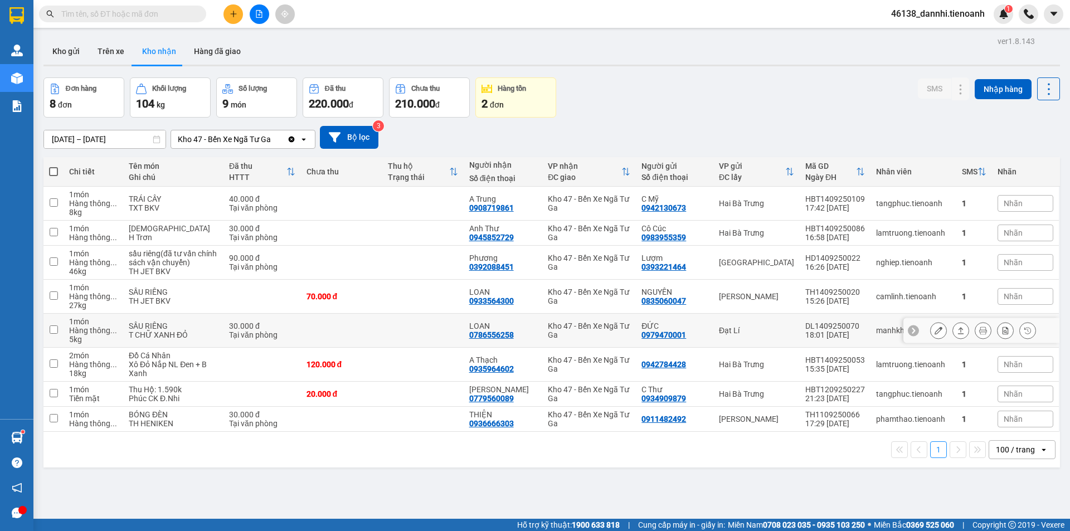
click at [935, 334] on icon at bounding box center [939, 331] width 8 height 8
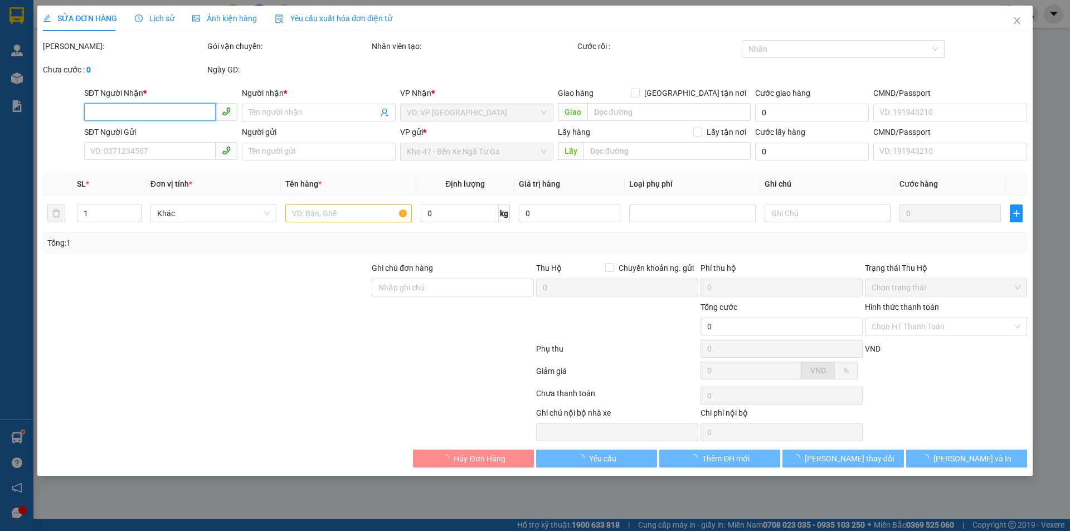
type input "0786556258"
type input "LOAN"
type input "0979470001"
type input "ĐỨC"
type input "30.000"
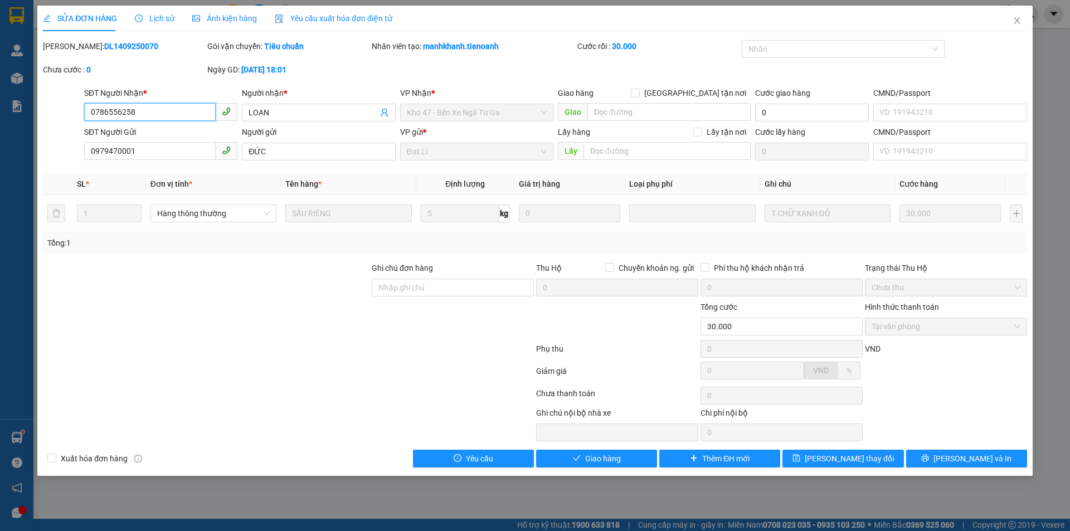
click at [161, 118] on input "0786556258" at bounding box center [150, 112] width 132 height 18
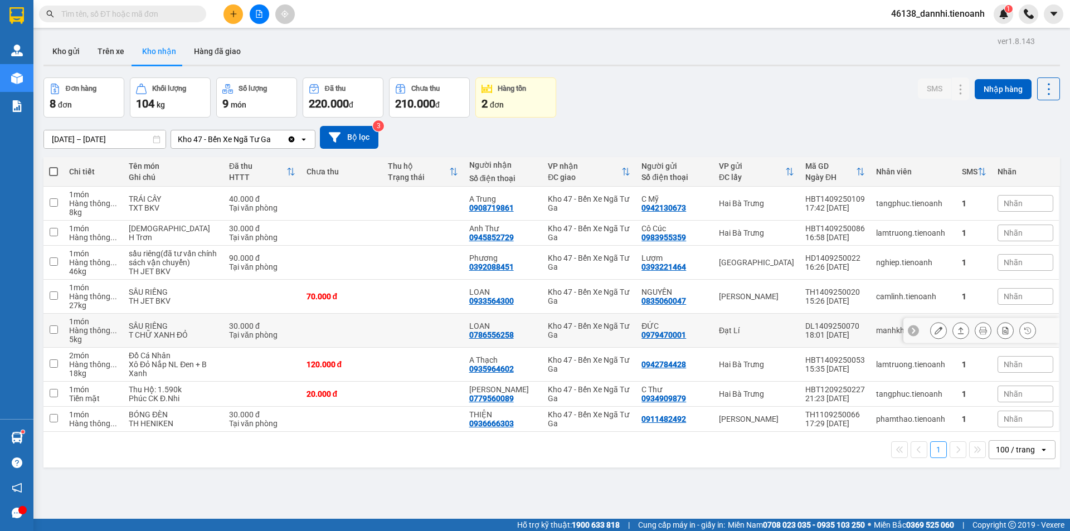
click at [935, 334] on icon at bounding box center [939, 331] width 8 height 8
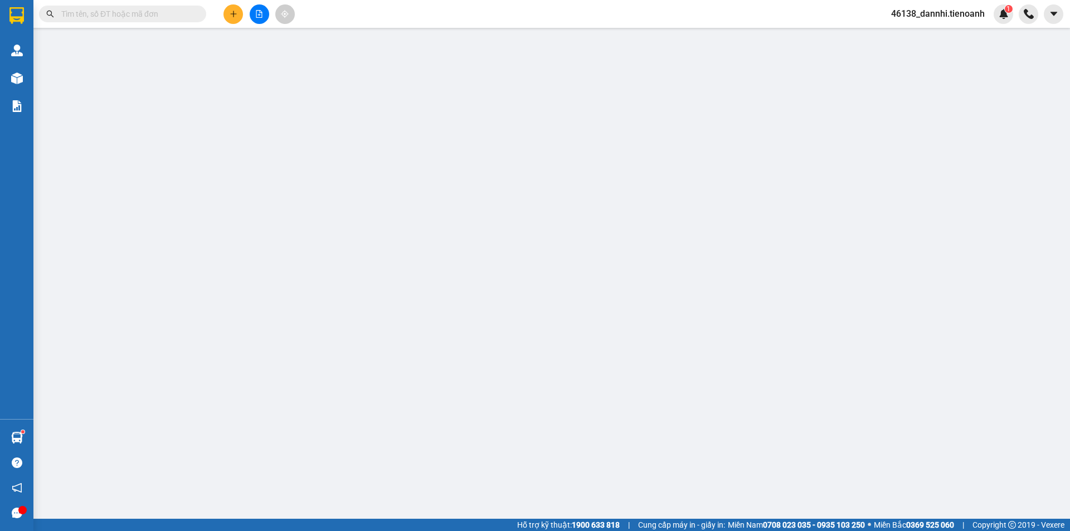
type input "0786556258"
type input "LOAN"
type input "0979470001"
type input "ĐỨC"
type input "30.000"
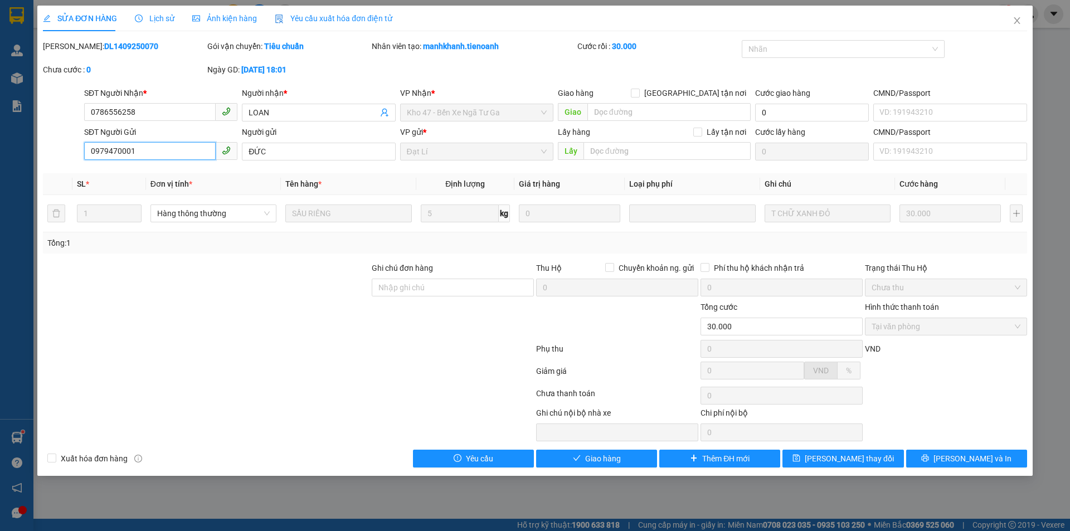
click at [147, 153] on input "0979470001" at bounding box center [150, 151] width 132 height 18
click at [1008, 22] on span "Close" at bounding box center [1017, 21] width 31 height 31
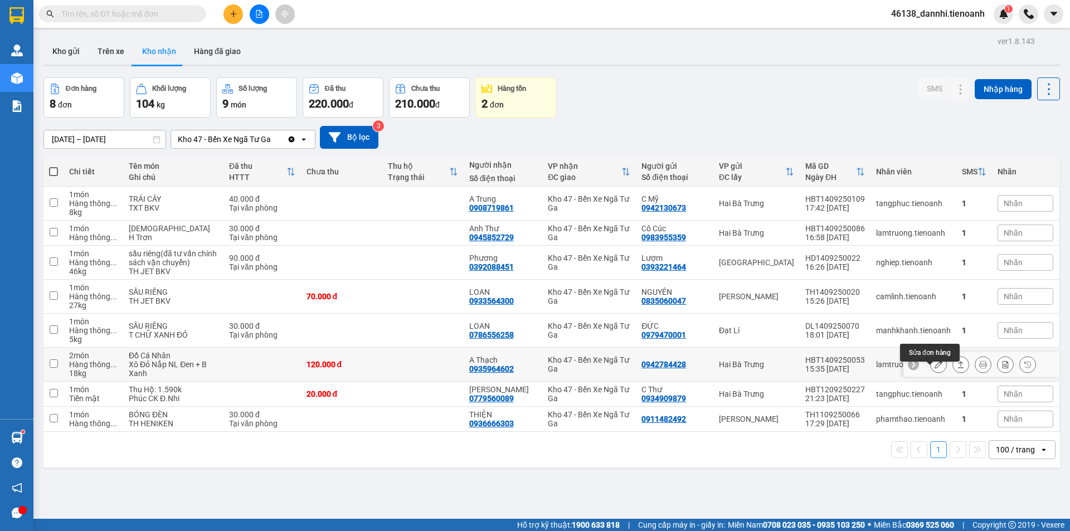
click at [931, 375] on button at bounding box center [939, 365] width 16 height 20
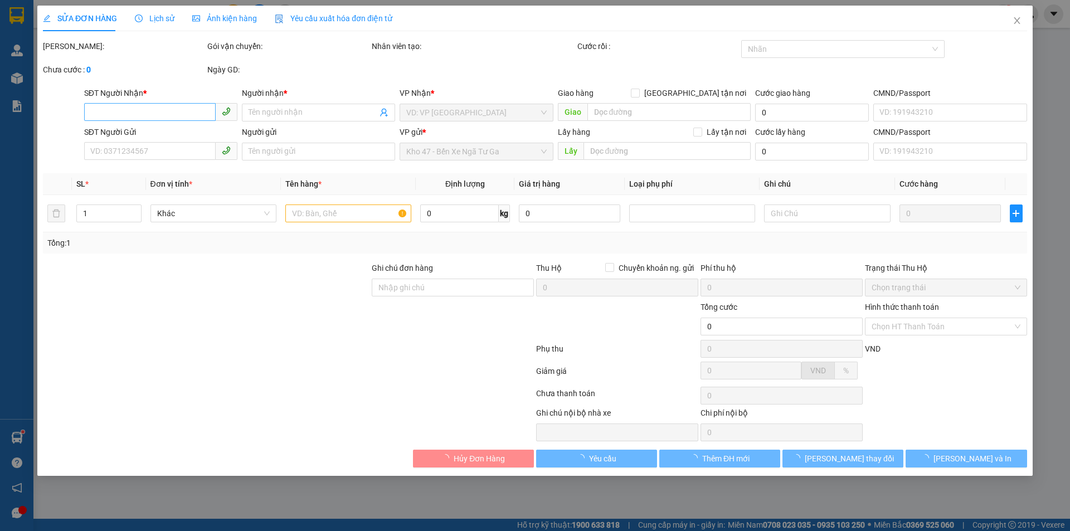
type input "0935964602"
type input "A Thạch"
type input "0942784428"
type input "120.000"
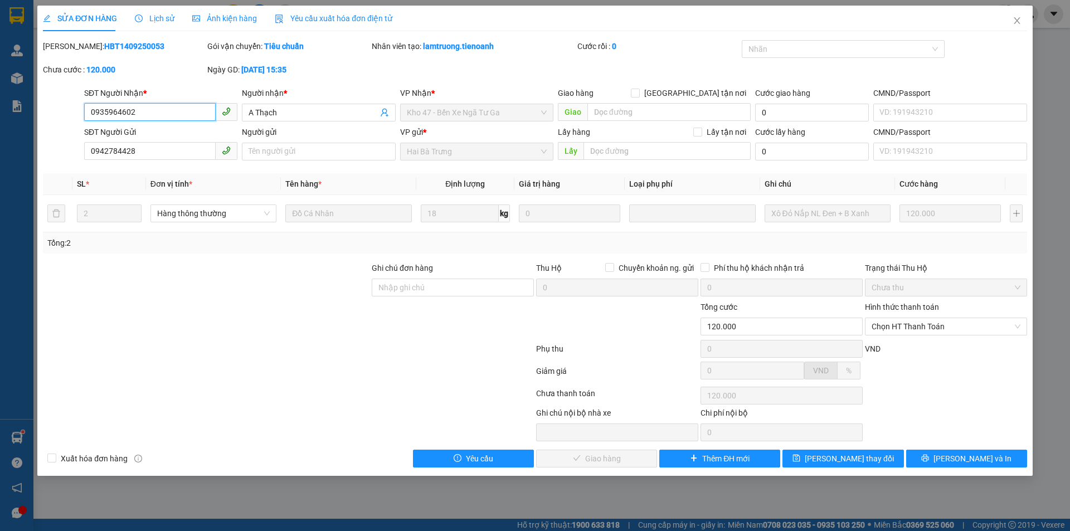
click at [145, 113] on input "0935964602" at bounding box center [150, 112] width 132 height 18
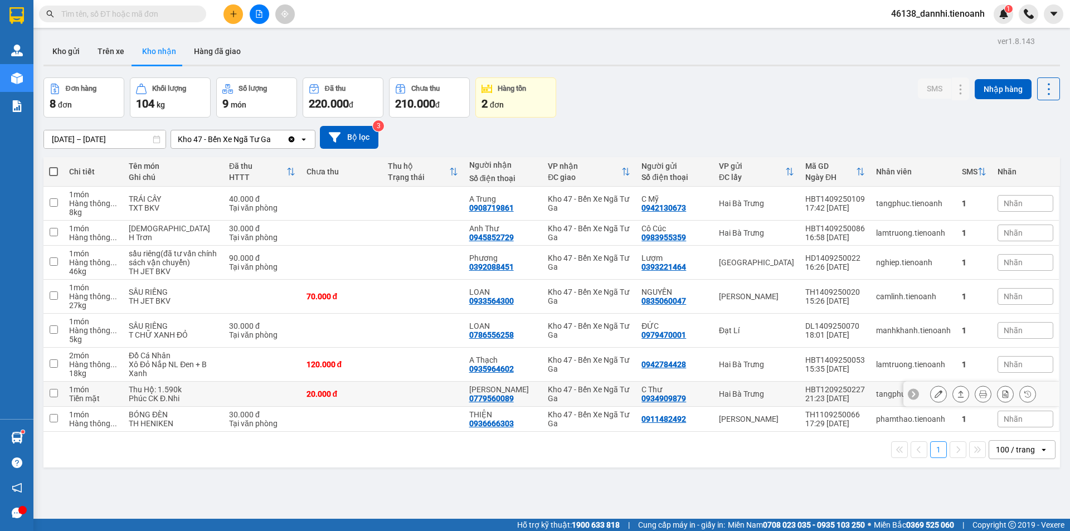
click at [935, 398] on icon at bounding box center [939, 394] width 8 height 8
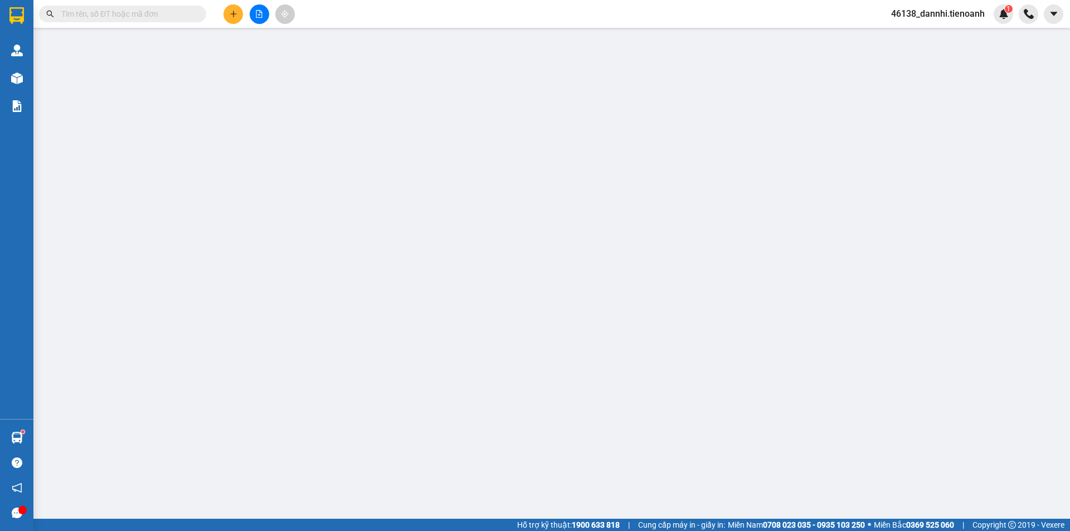
type input "0779560089"
type input "[PERSON_NAME]"
type input "0934909879"
type input "C Thư"
type input "20.000"
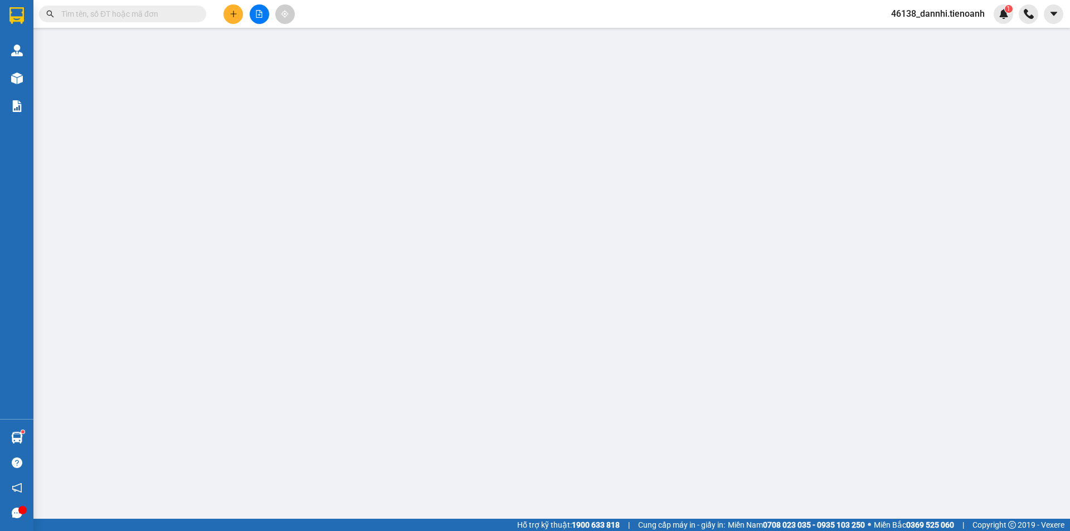
type input "20.000"
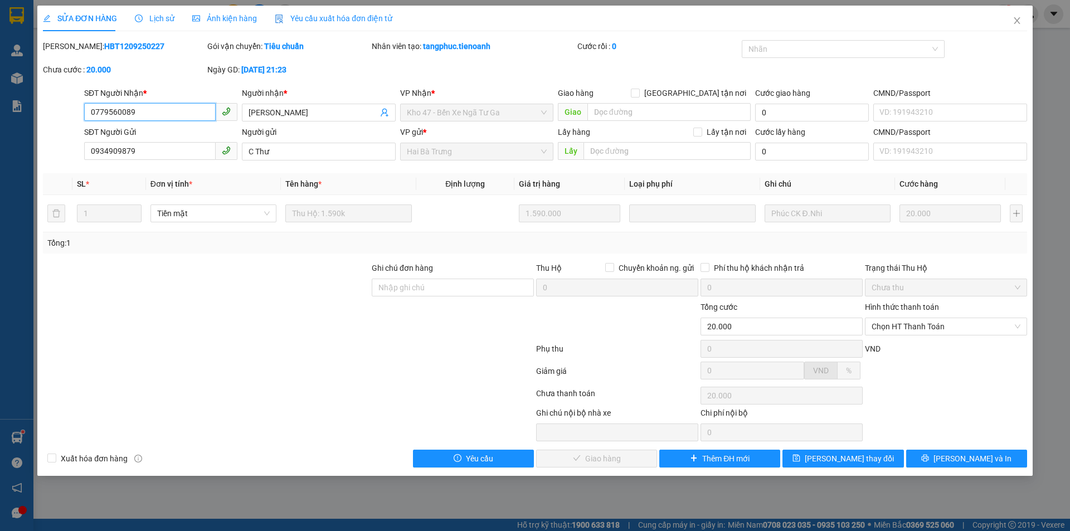
click at [193, 107] on input "0779560089" at bounding box center [150, 112] width 132 height 18
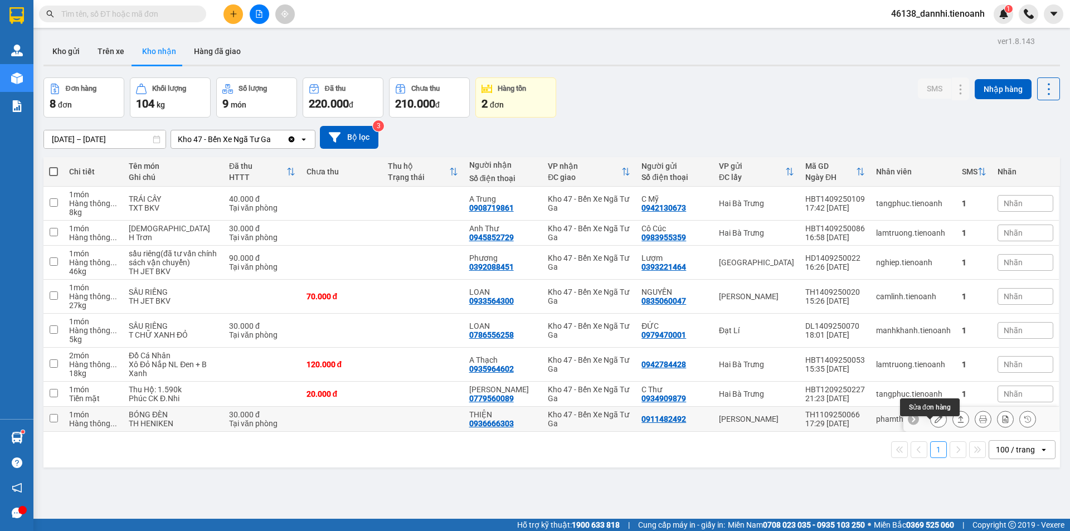
click at [931, 427] on button at bounding box center [939, 420] width 16 height 20
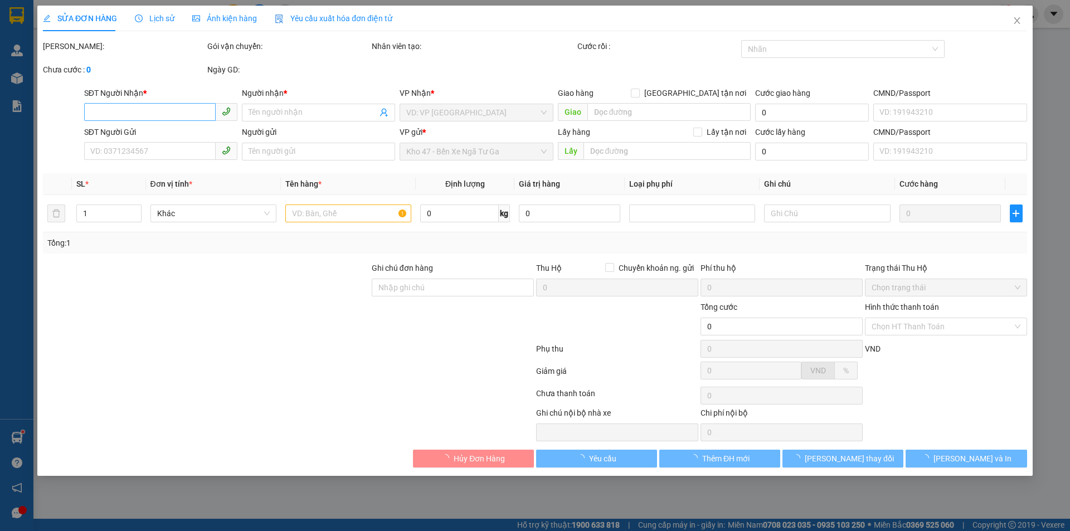
type input "0936666303"
type input "THIỆN"
type input "0911482492"
type input "30.000"
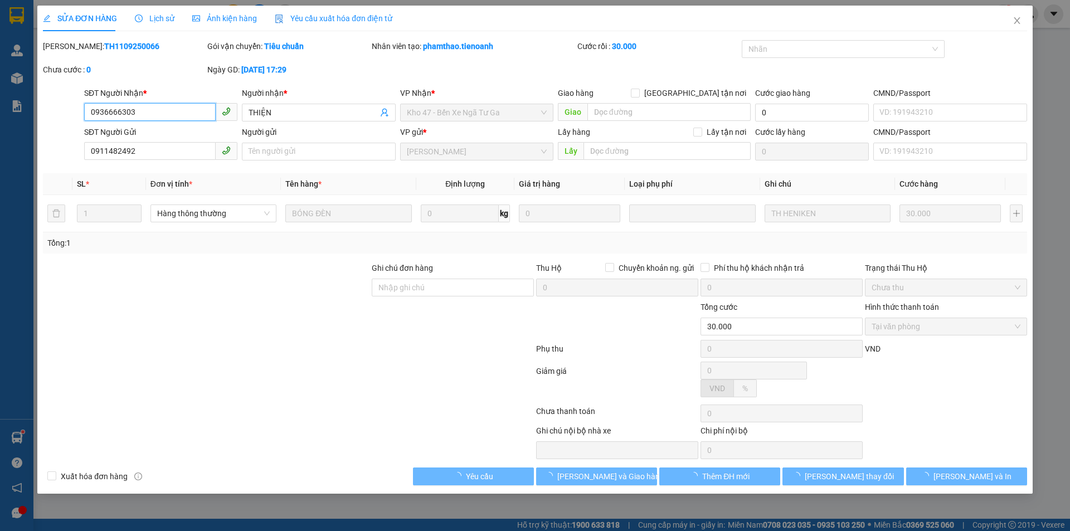
click at [180, 110] on input "0936666303" at bounding box center [150, 112] width 132 height 18
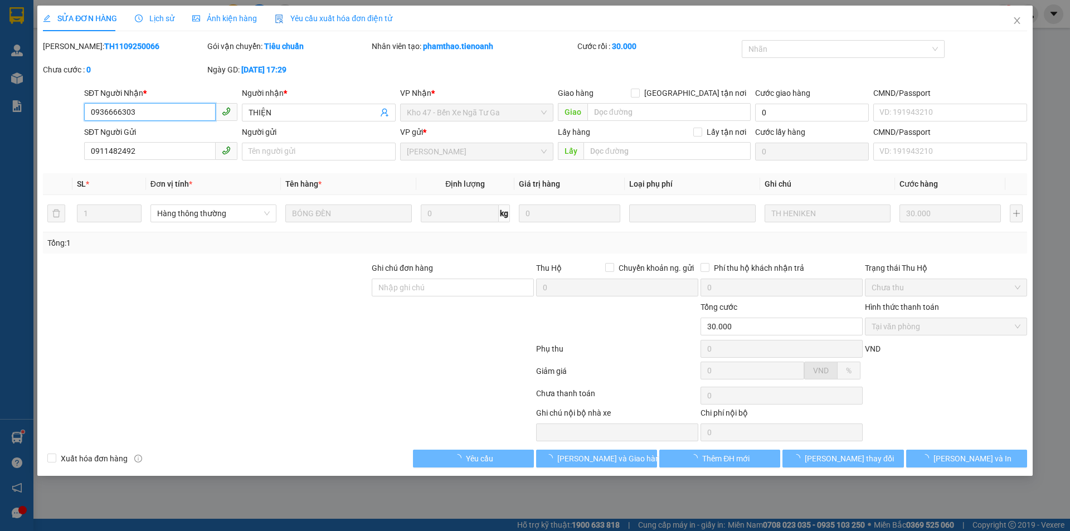
click at [180, 110] on input "0936666303" at bounding box center [150, 112] width 132 height 18
